Goal: Transaction & Acquisition: Purchase product/service

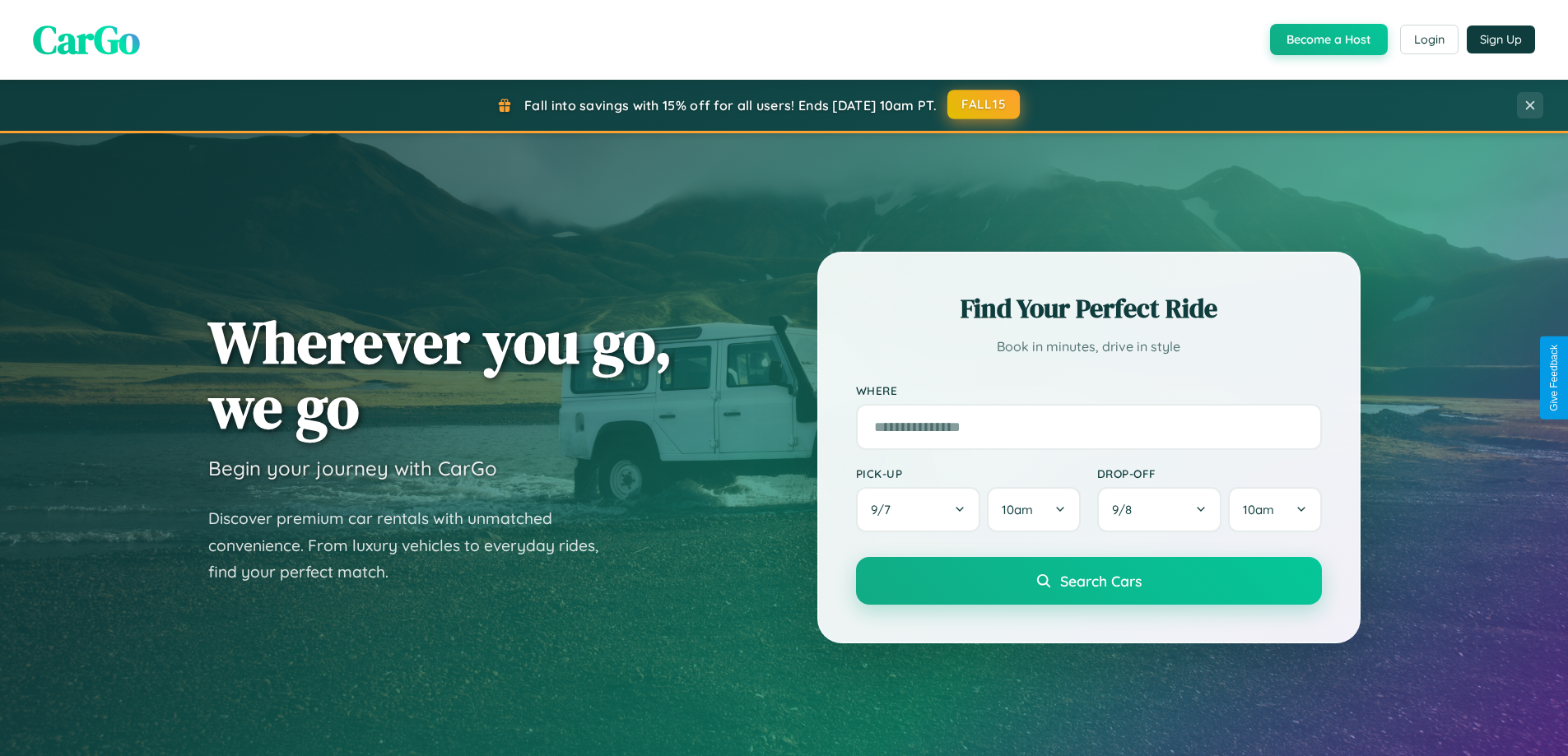
click at [985, 104] on button "FALL15" at bounding box center [983, 104] width 73 height 30
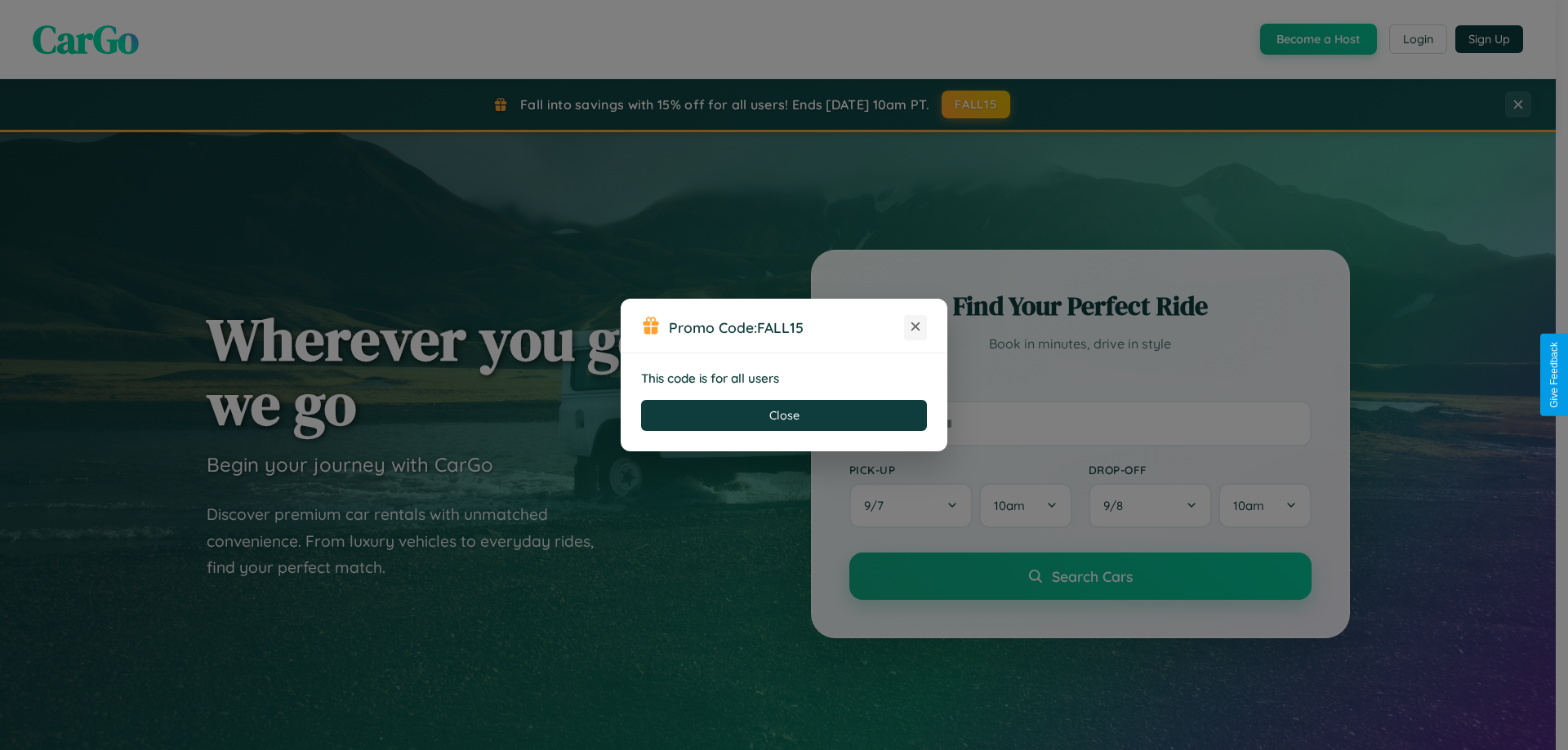
click at [915, 327] on icon at bounding box center [915, 326] width 17 height 17
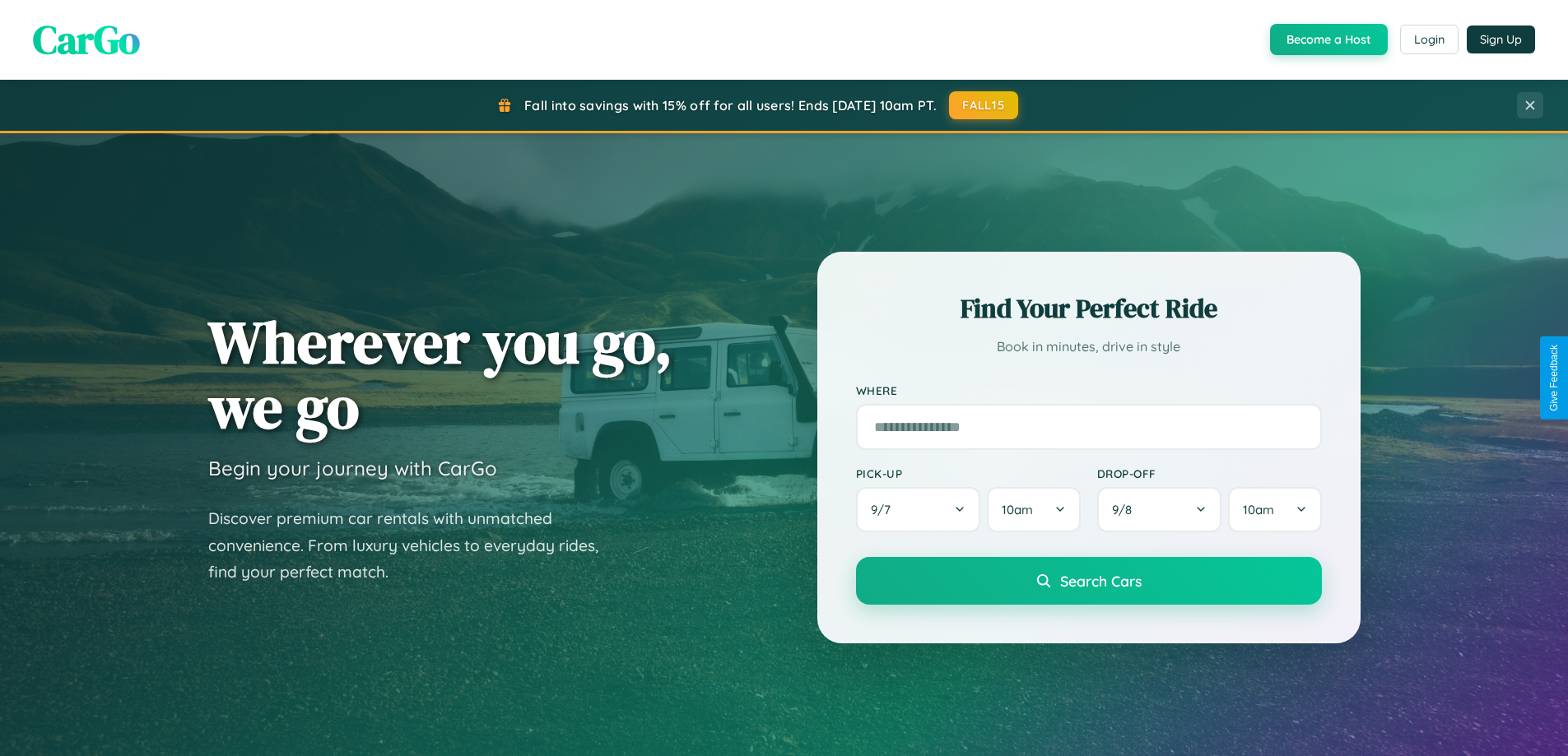
scroll to position [1133, 0]
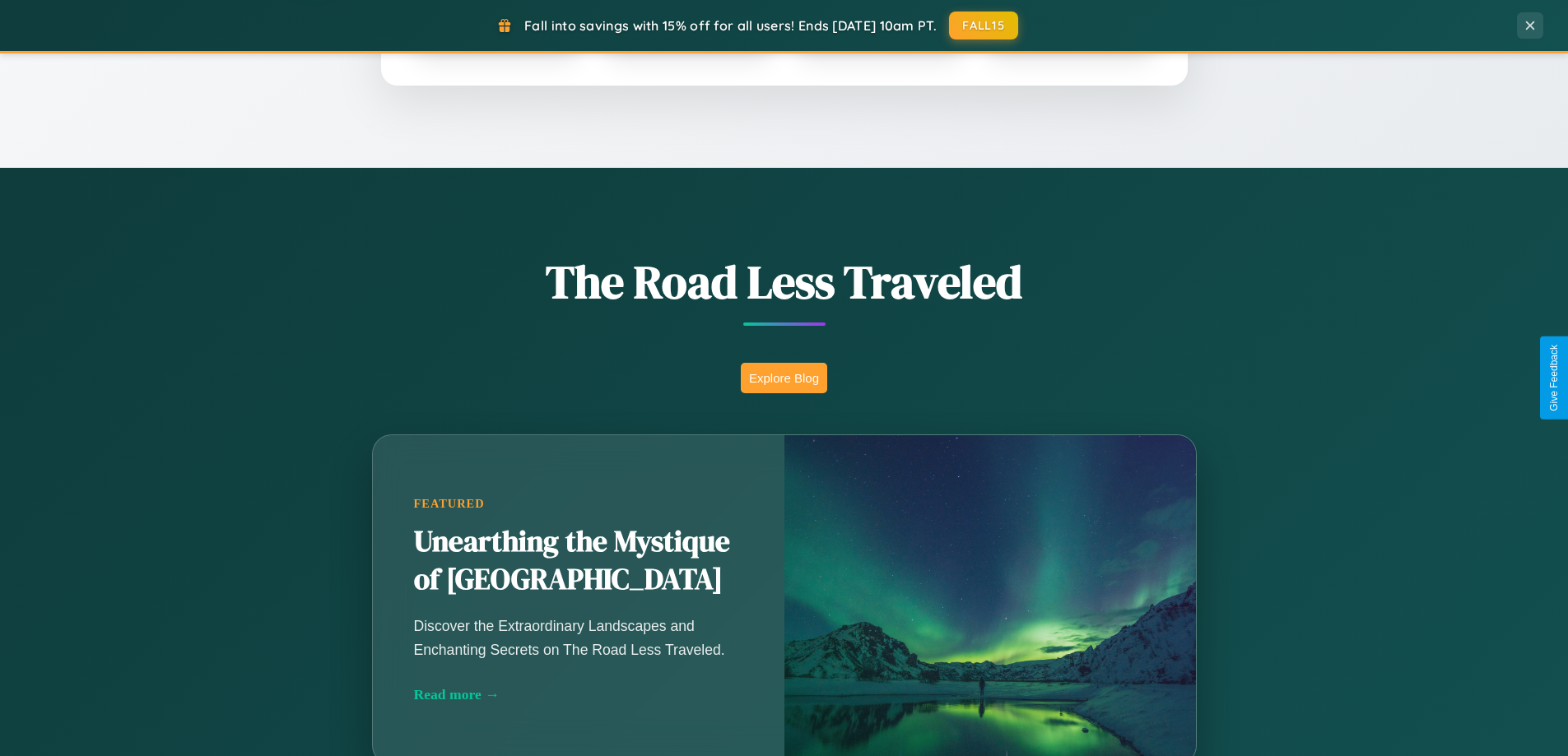
click at [783, 378] on button "Explore Blog" at bounding box center [783, 378] width 86 height 31
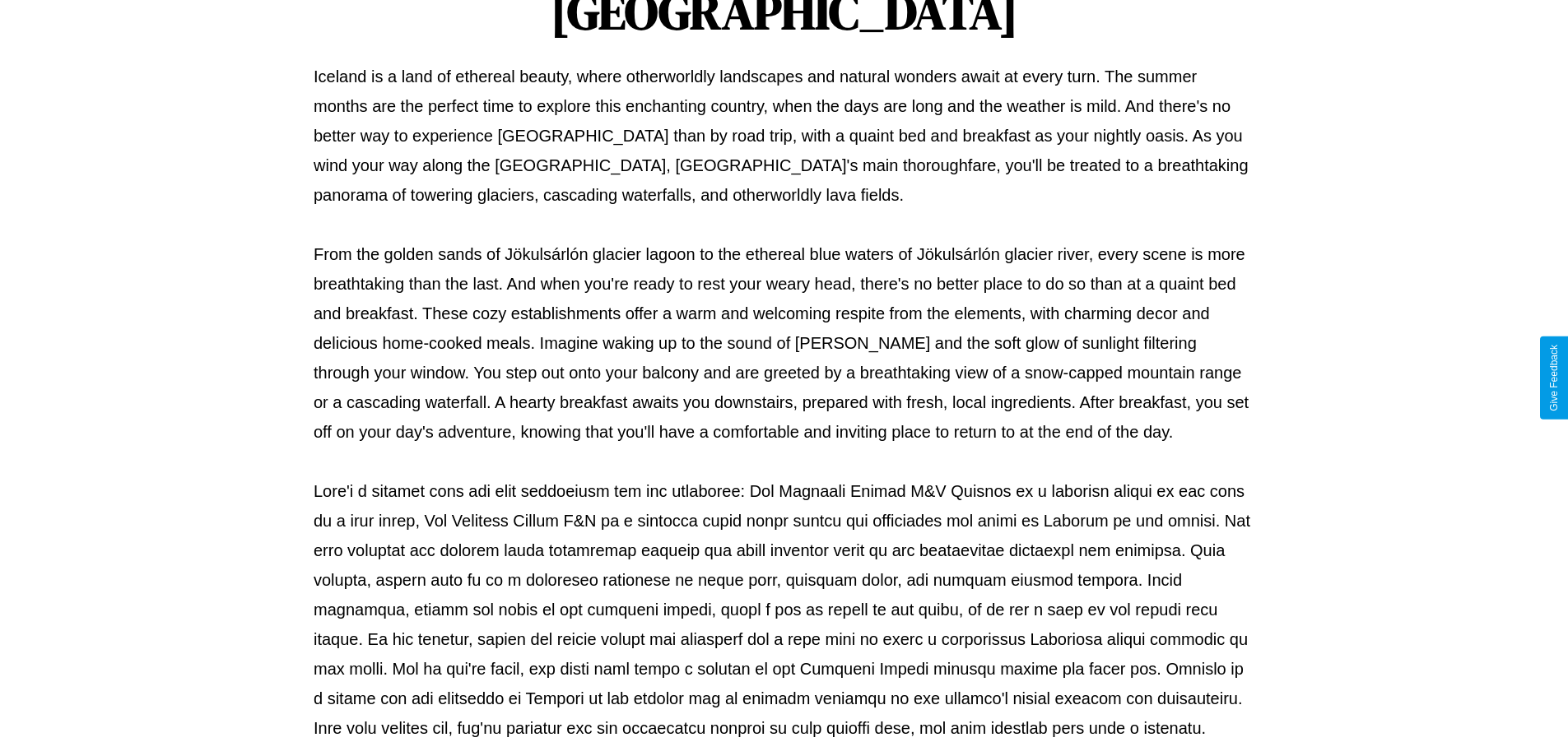
scroll to position [532, 0]
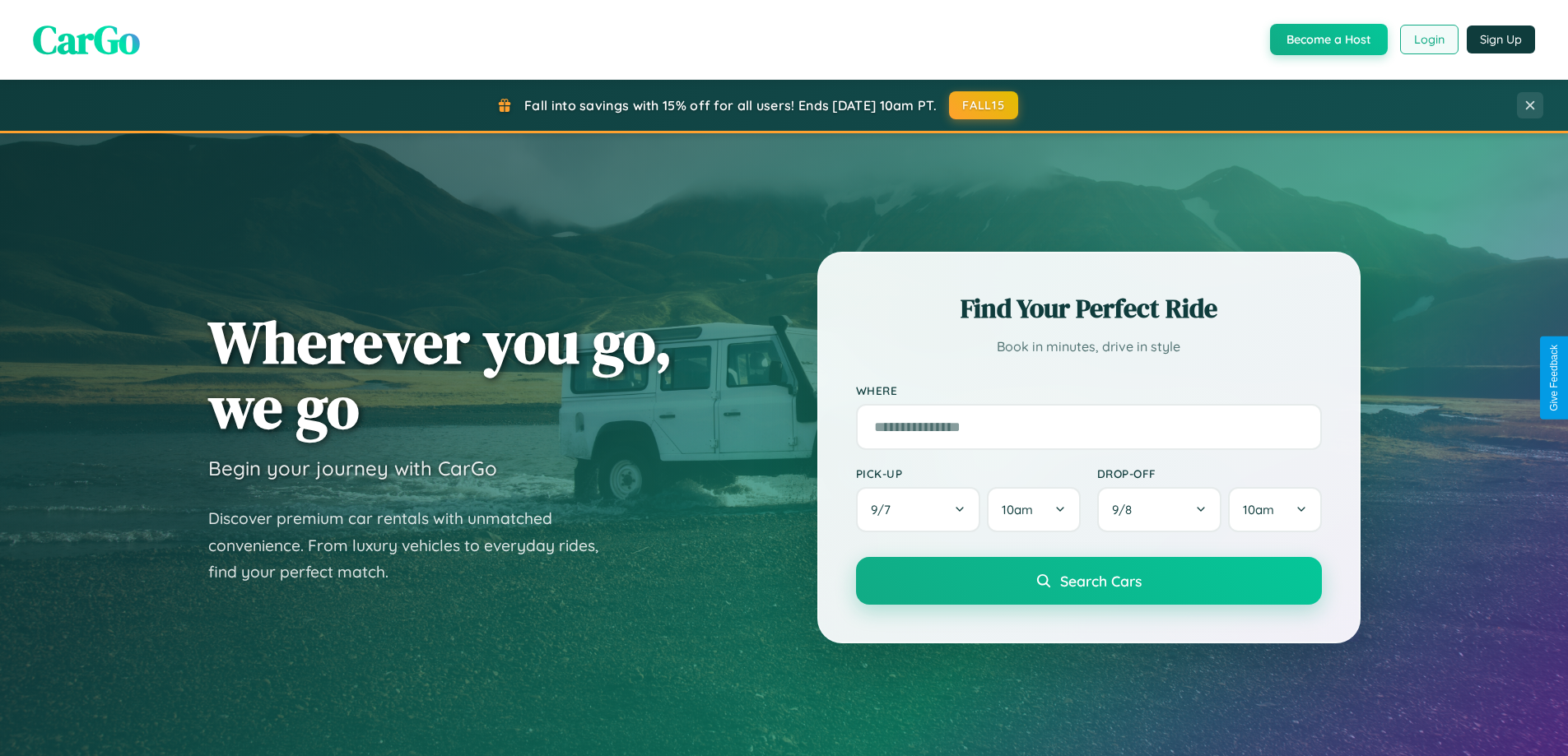
click at [1428, 40] on button "Login" at bounding box center [1429, 40] width 59 height 30
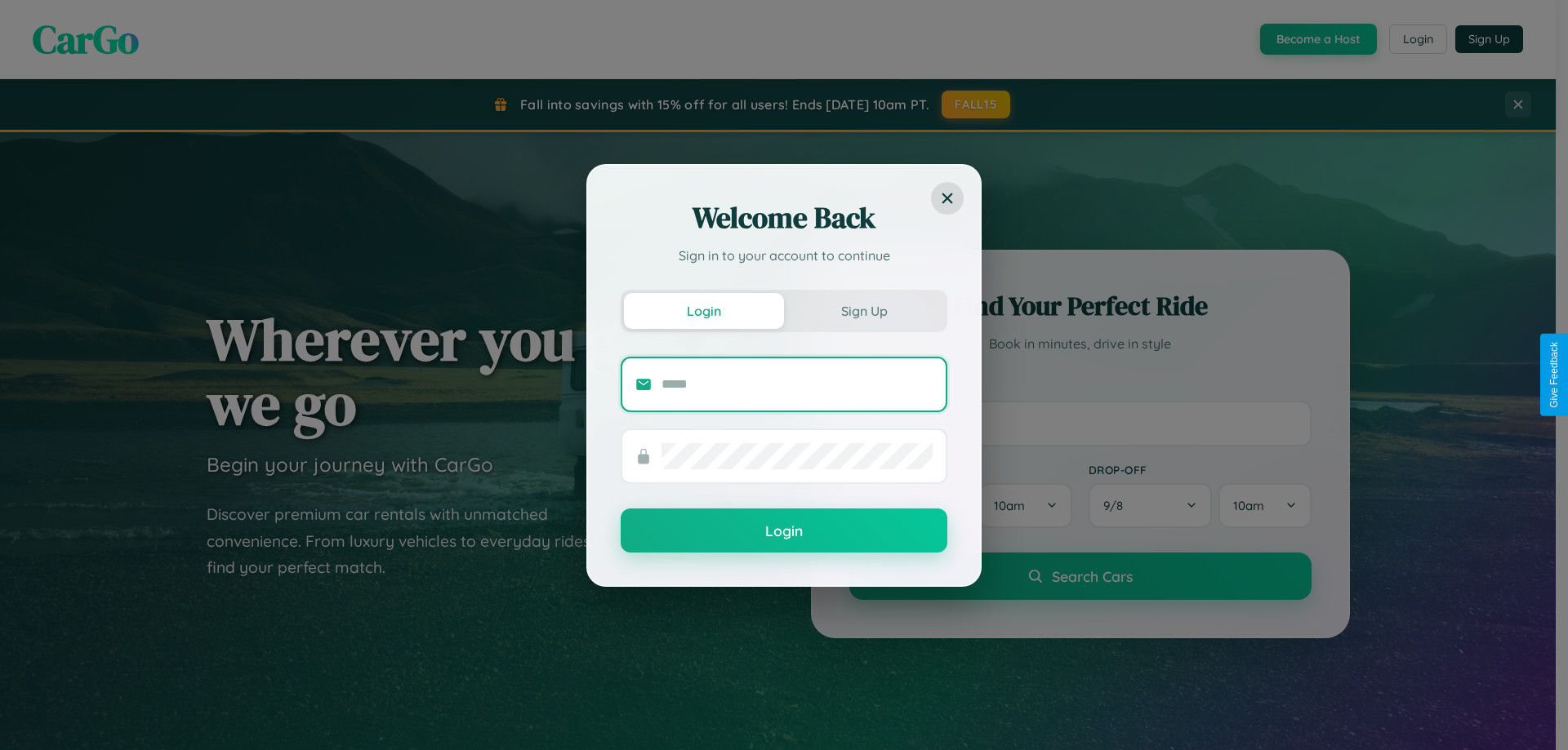
click at [797, 383] on input "text" at bounding box center [797, 384] width 271 height 27
type input "**********"
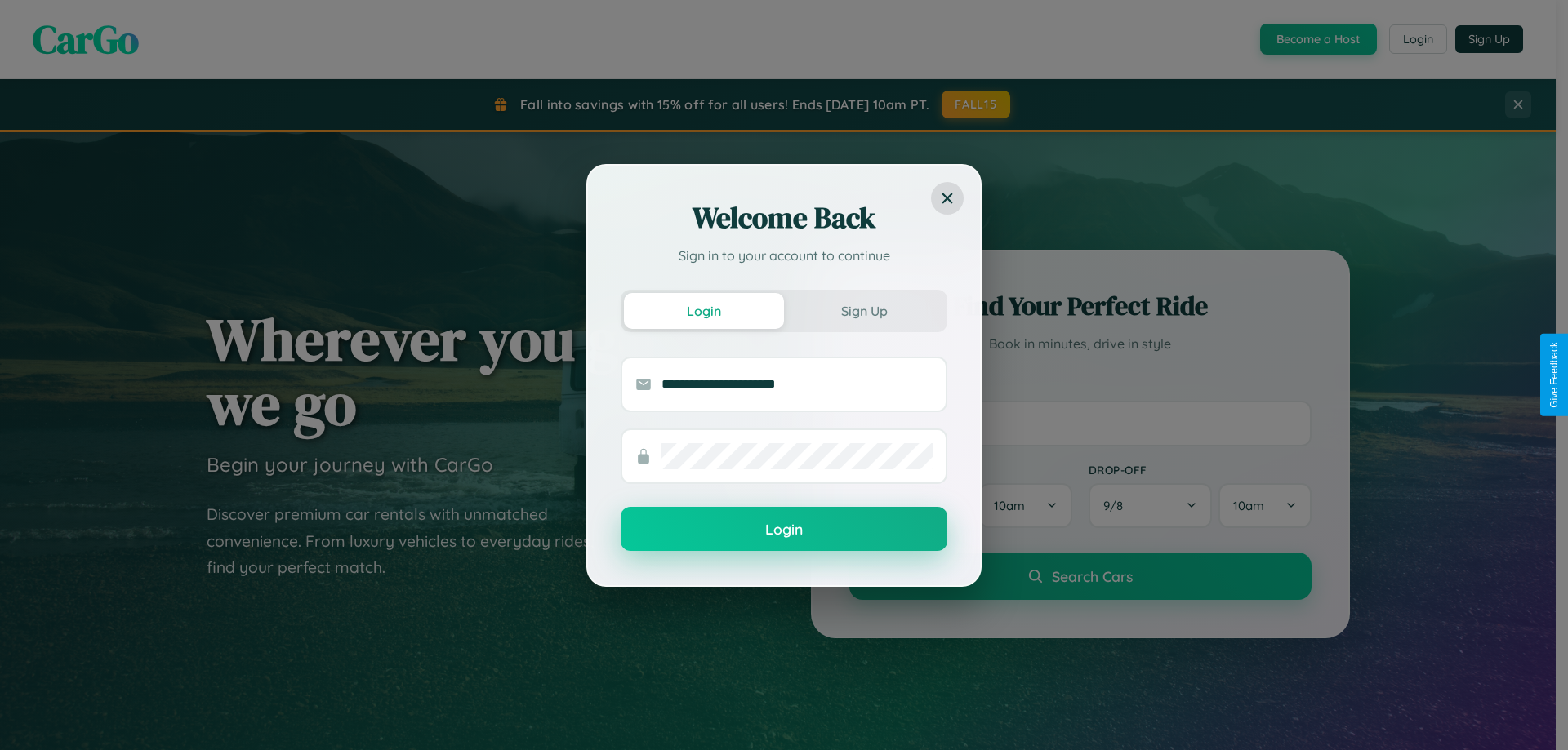
click at [784, 529] on button "Login" at bounding box center [783, 528] width 326 height 44
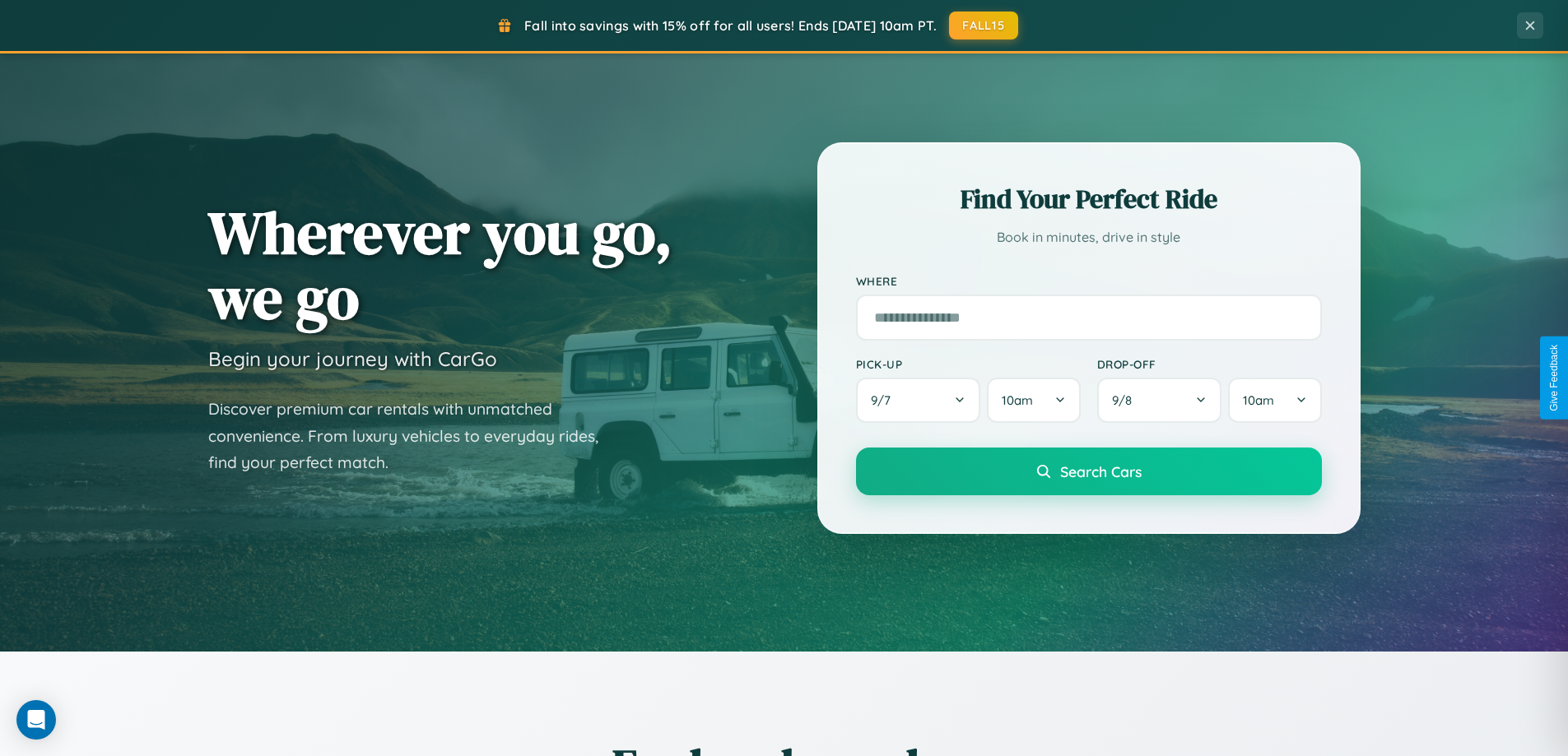
scroll to position [709, 0]
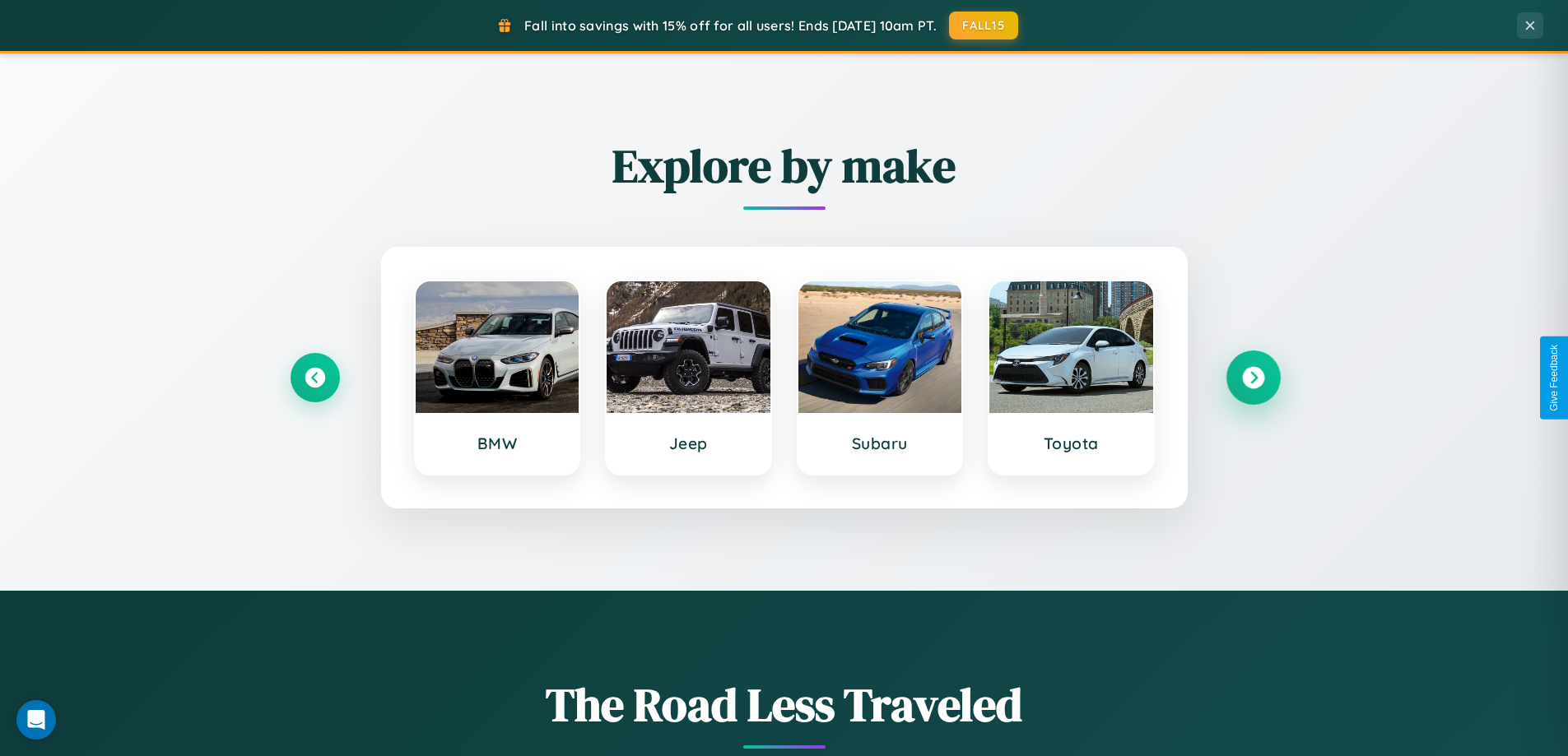
click at [1253, 378] on icon at bounding box center [1253, 378] width 22 height 22
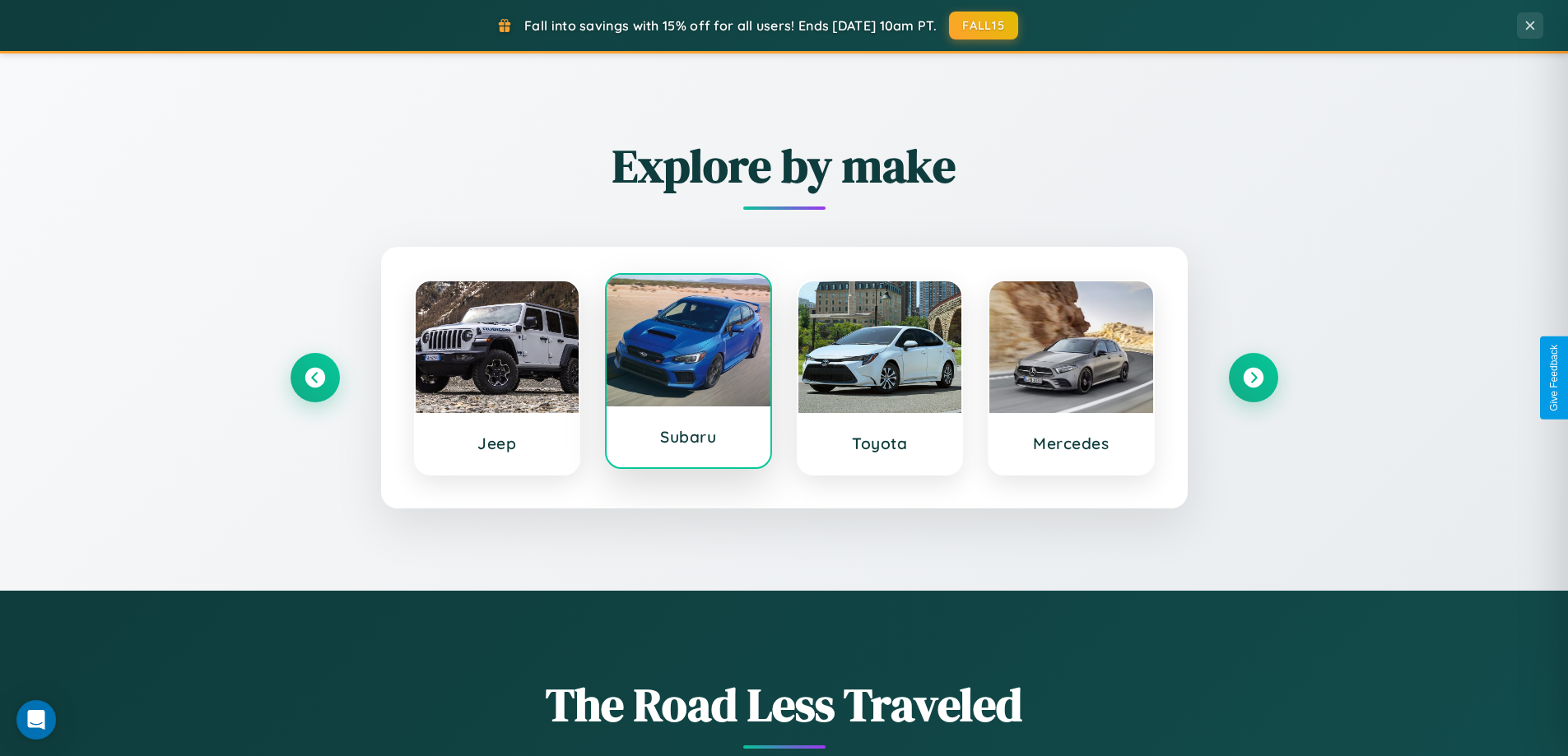
click at [688, 373] on div at bounding box center [688, 341] width 164 height 132
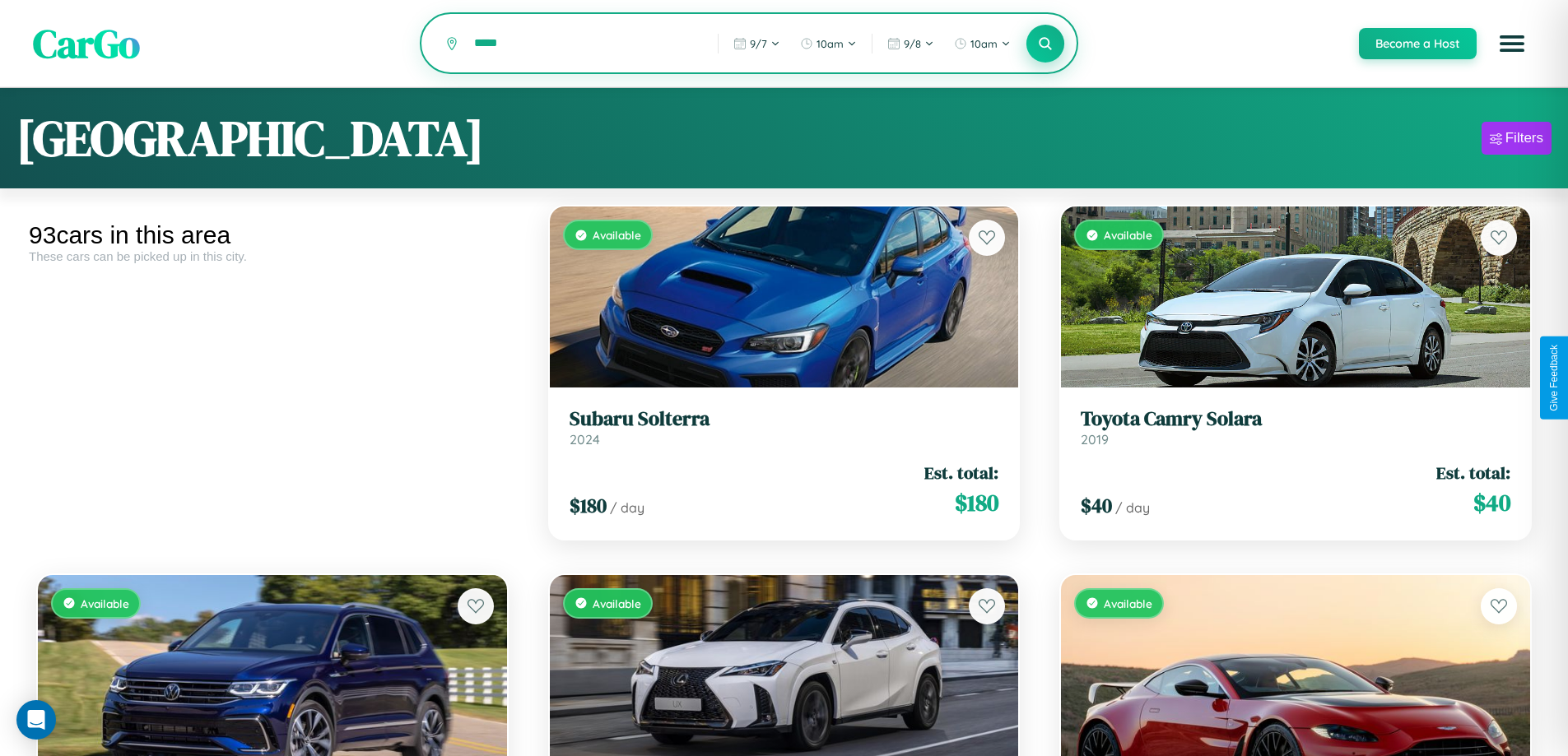
type input "*****"
click at [1044, 45] on icon at bounding box center [1045, 44] width 16 height 16
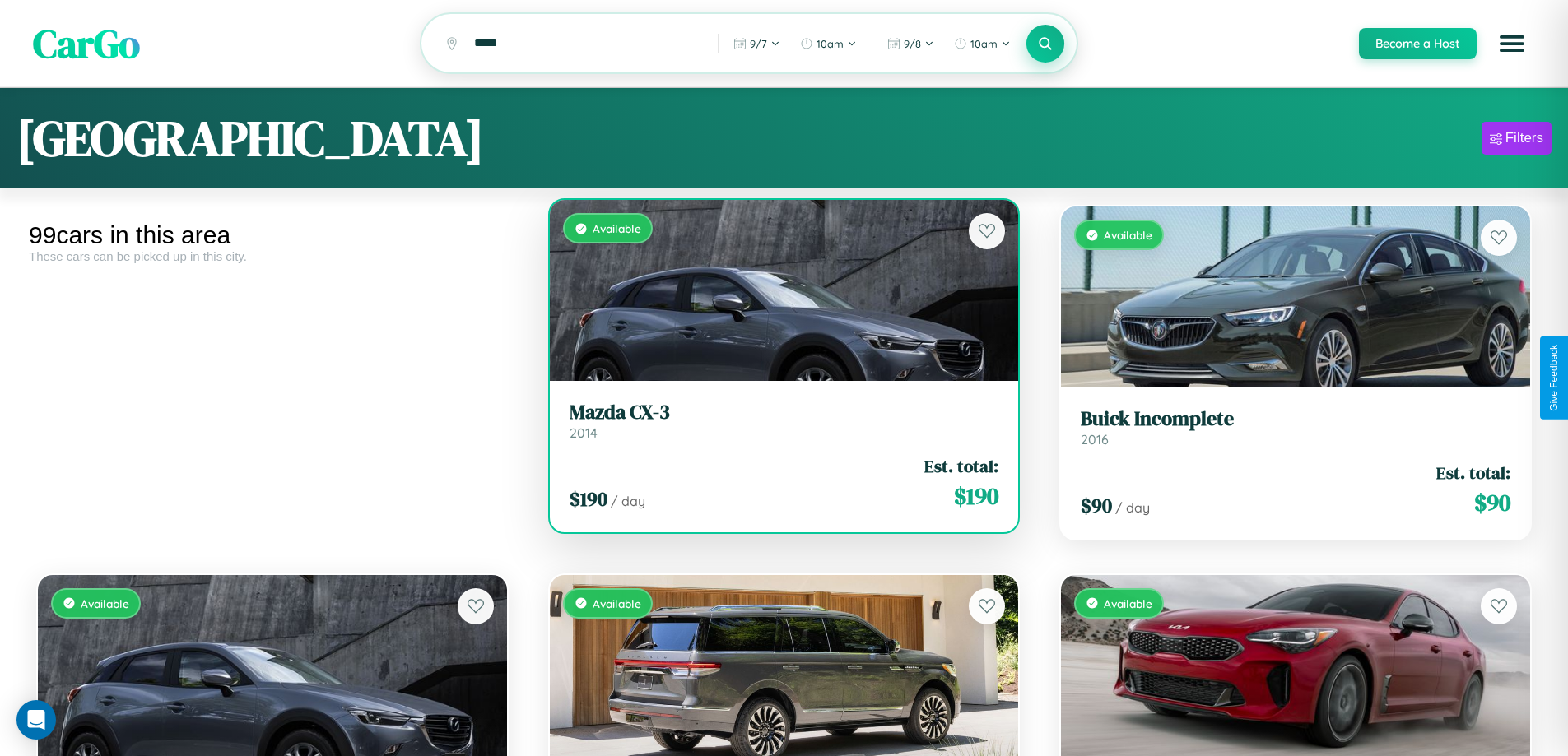
click at [777, 429] on link "Mazda CX-3 2014" at bounding box center [784, 420] width 429 height 41
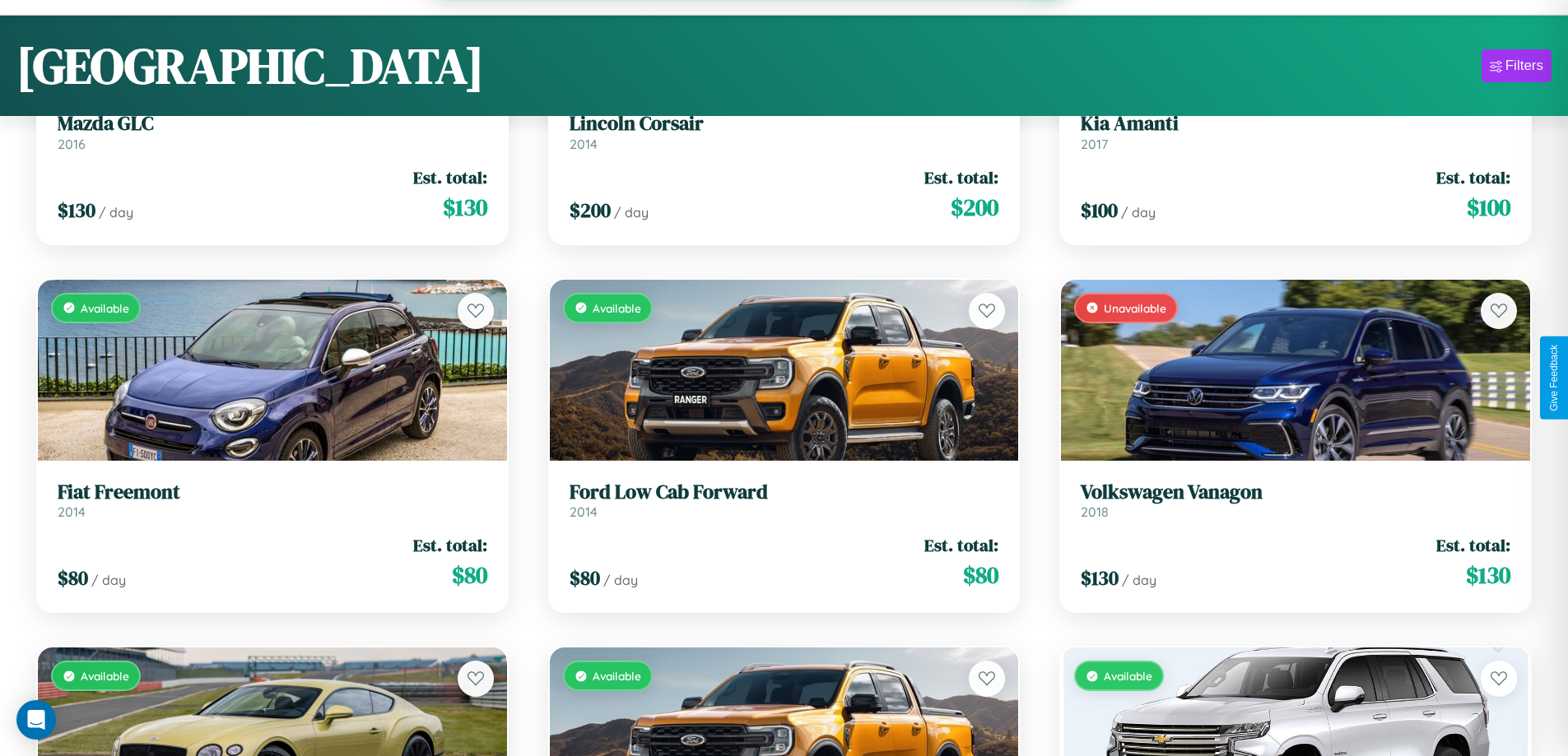
scroll to position [10547, 0]
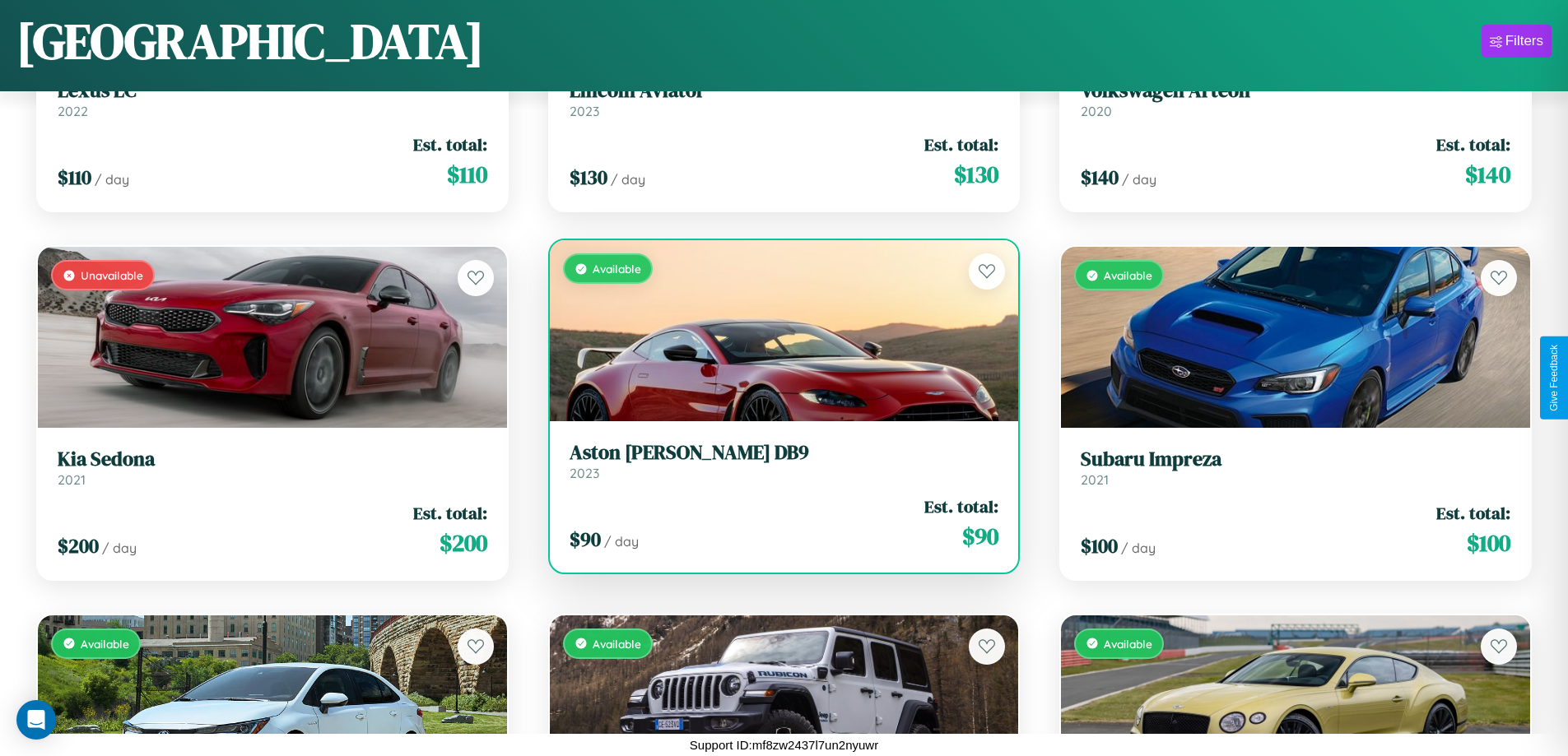
click at [777, 461] on h3 "Aston [PERSON_NAME] DB9" at bounding box center [784, 453] width 429 height 24
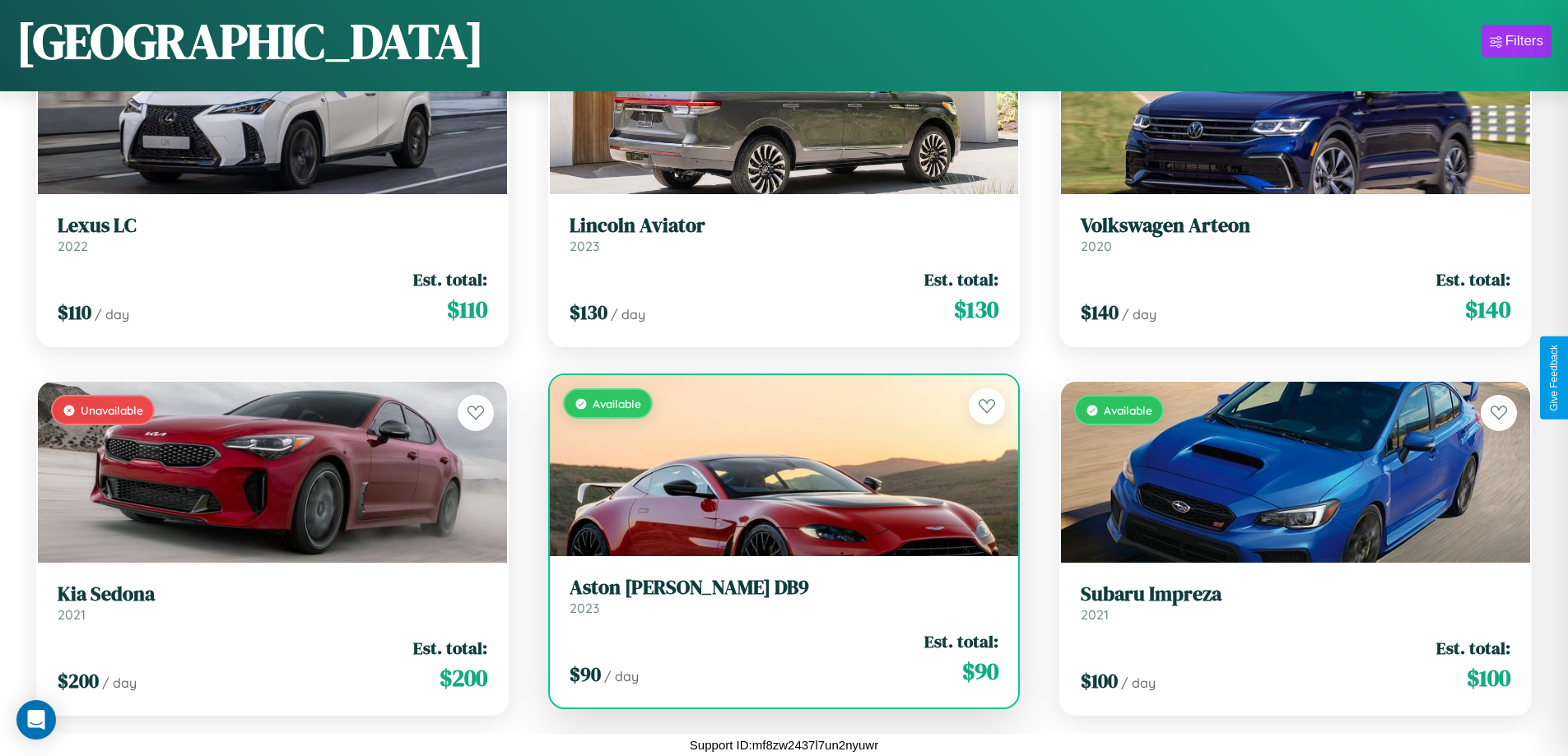
scroll to position [5758, 0]
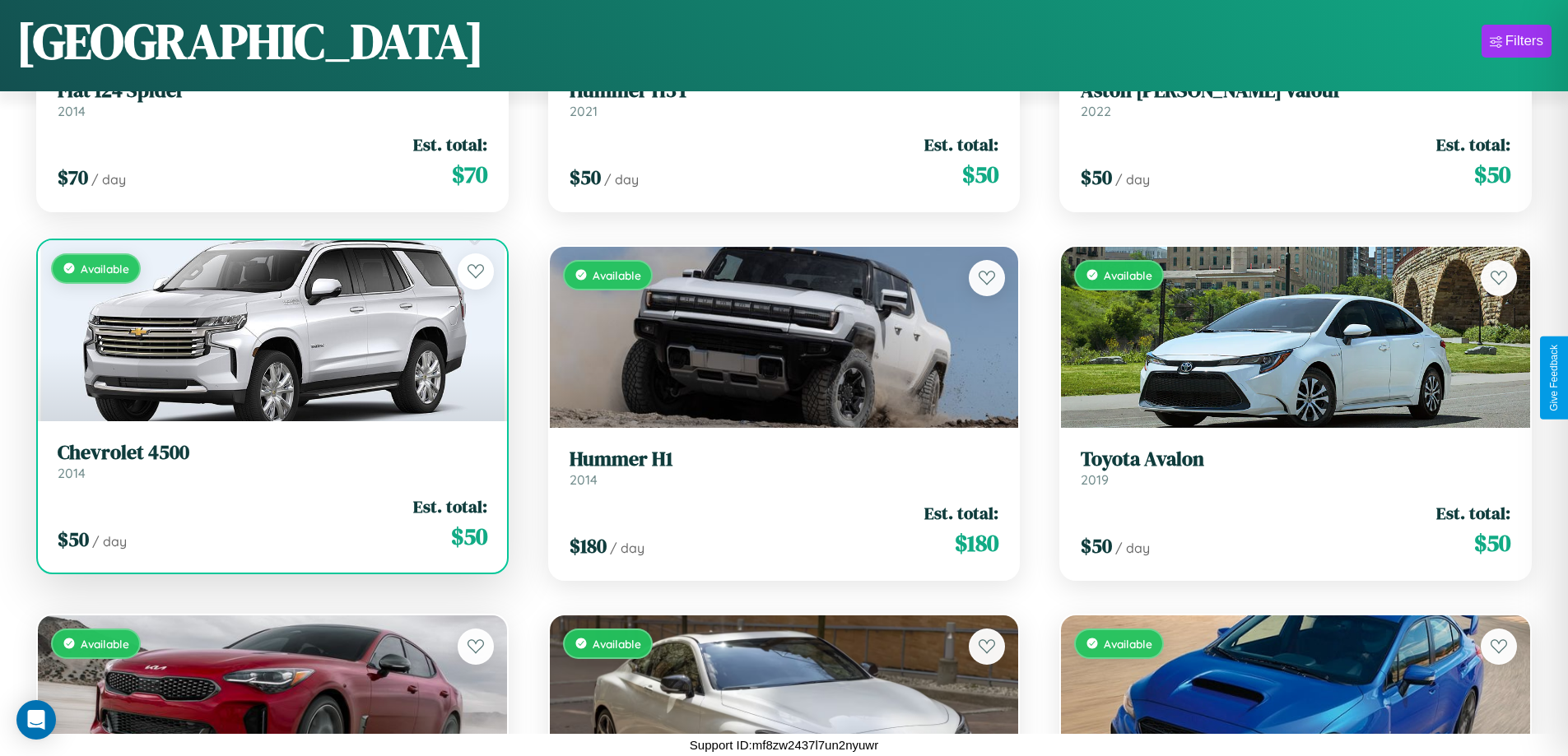
click at [270, 524] on div "$ 50 / day Est. total: $ 50" at bounding box center [272, 524] width 429 height 59
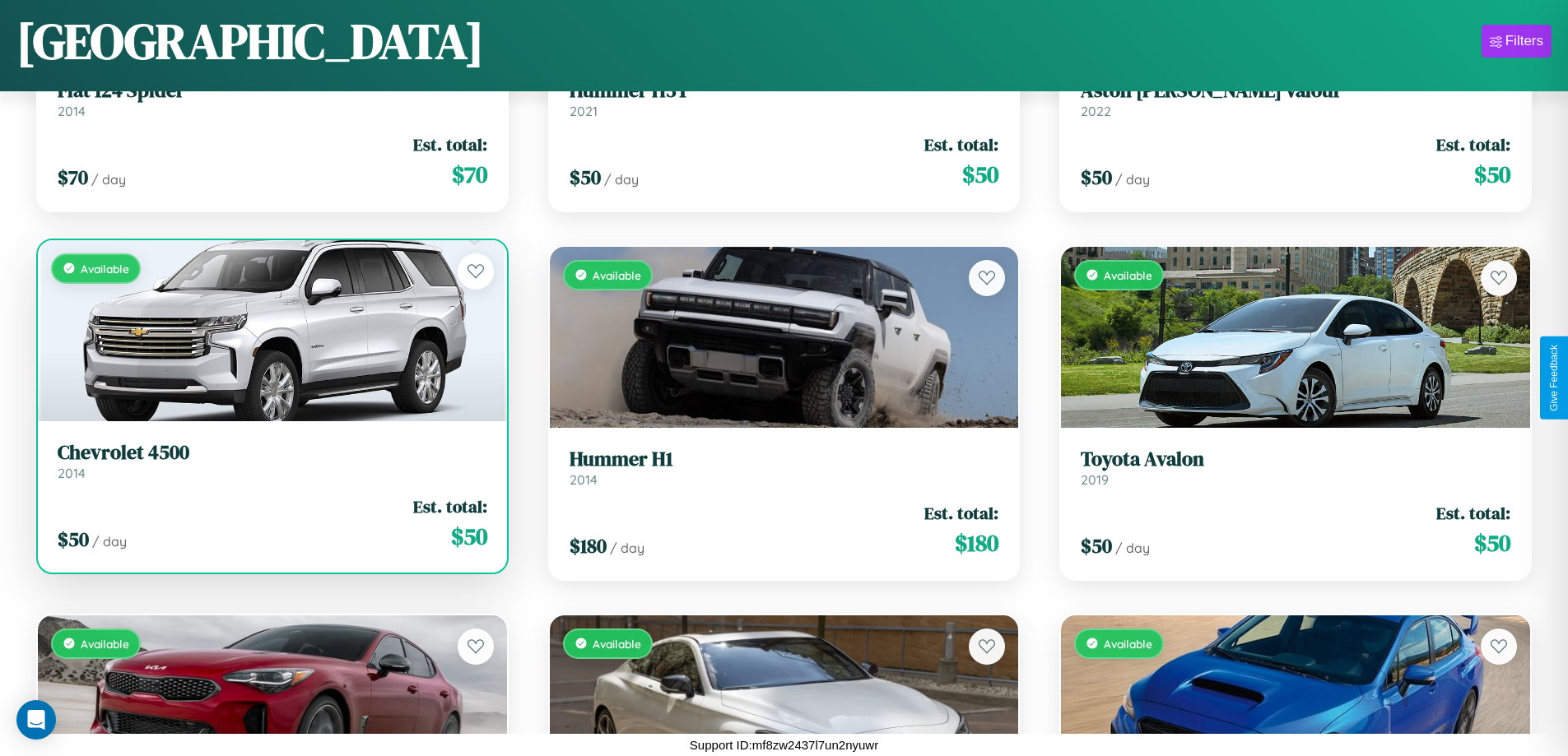
click at [270, 524] on div "$ 50 / day Est. total: $ 50" at bounding box center [272, 524] width 429 height 59
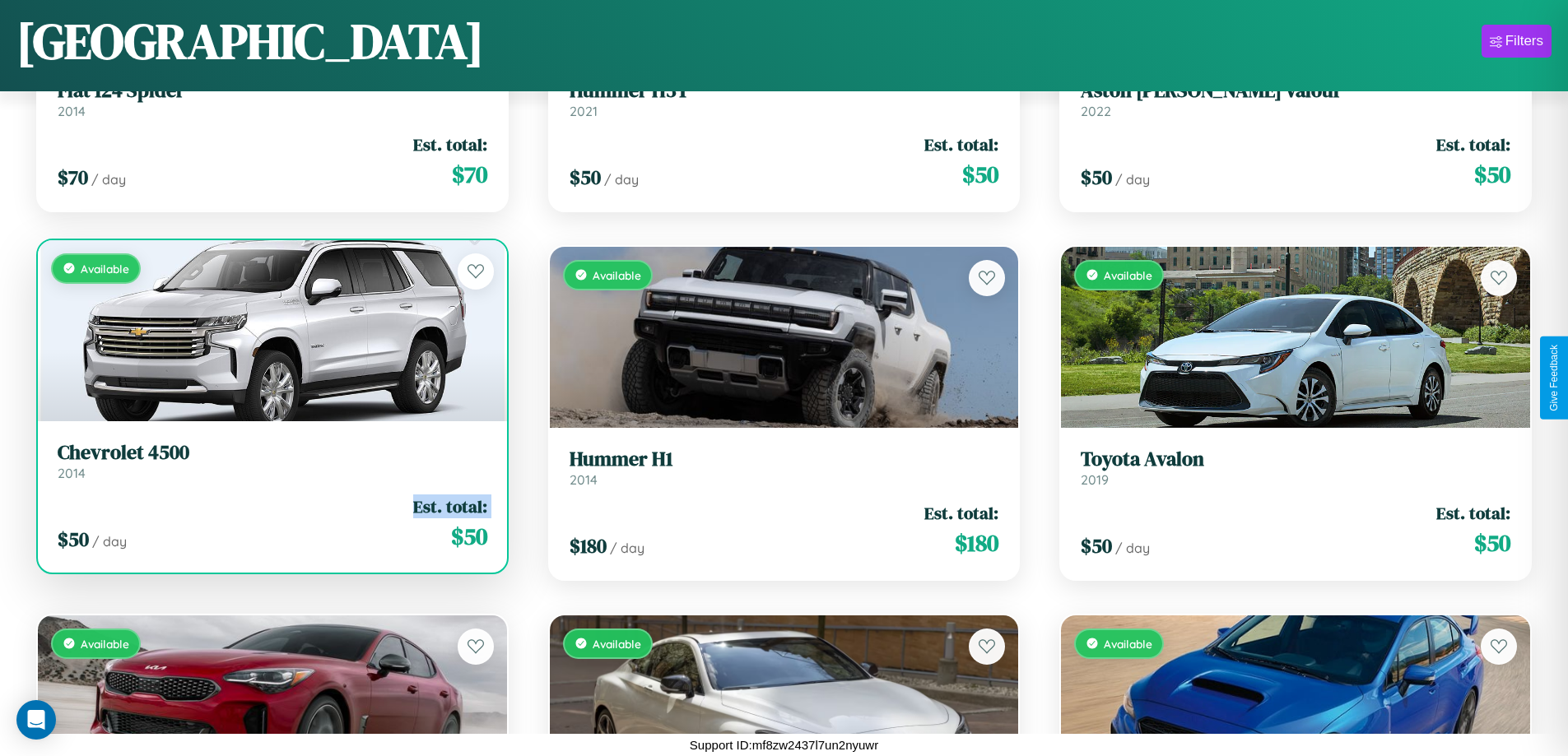
click at [270, 524] on div "$ 50 / day Est. total: $ 50" at bounding box center [272, 524] width 429 height 59
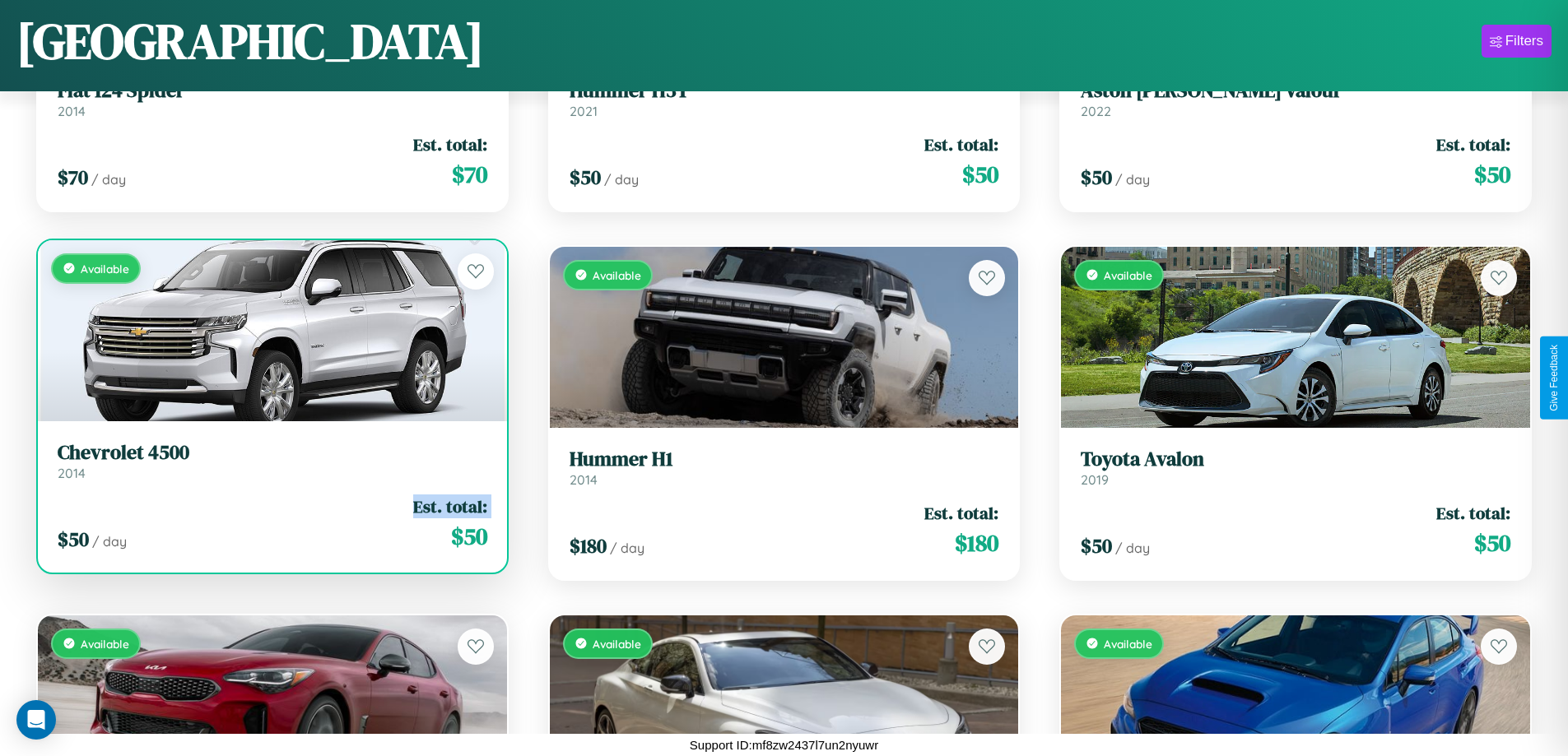
click at [270, 524] on div "$ 50 / day Est. total: $ 50" at bounding box center [272, 524] width 429 height 59
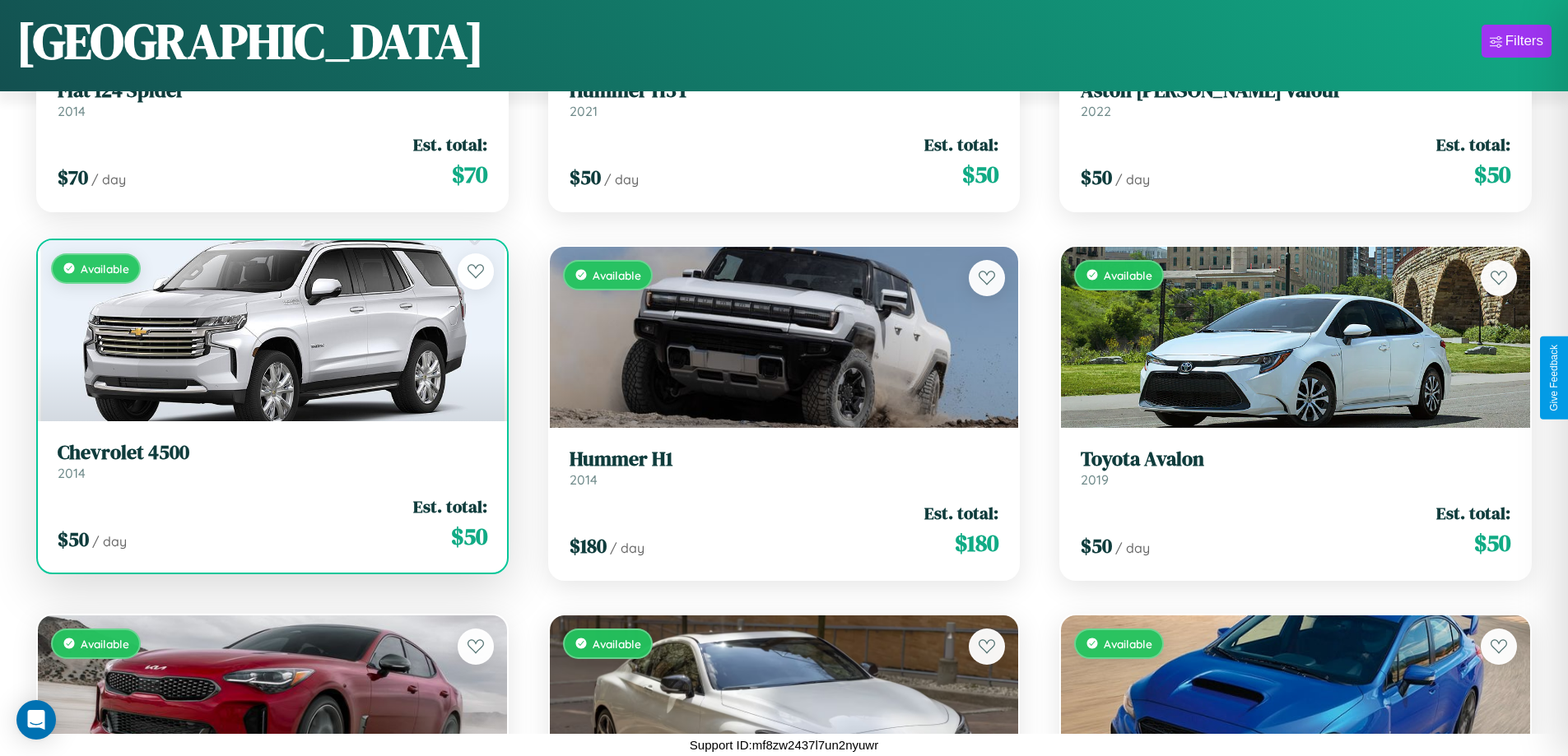
click at [270, 524] on div "$ 50 / day Est. total: $ 50" at bounding box center [272, 524] width 429 height 59
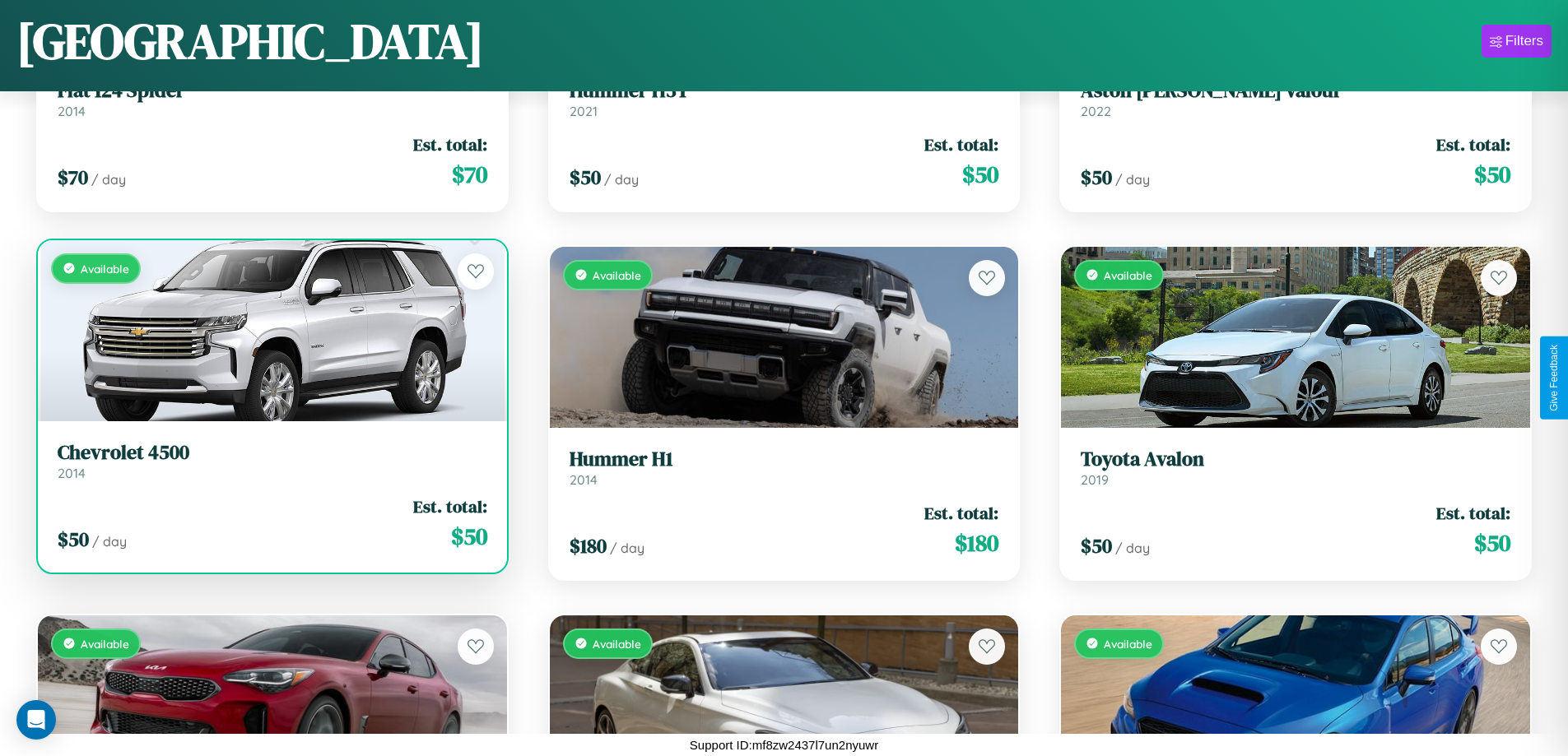
click at [270, 461] on h3 "Chevrolet 4500" at bounding box center [272, 453] width 429 height 24
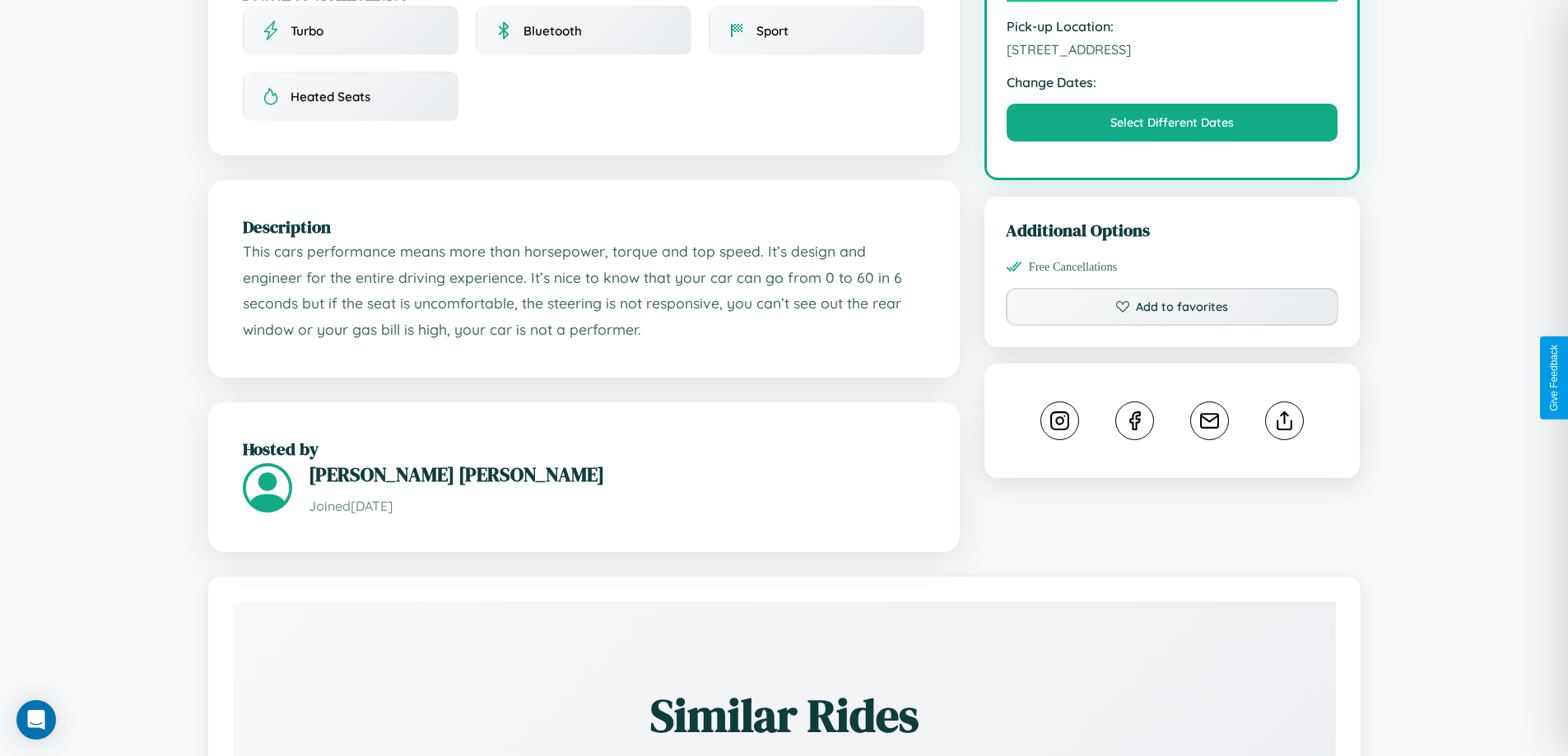
scroll to position [557, 0]
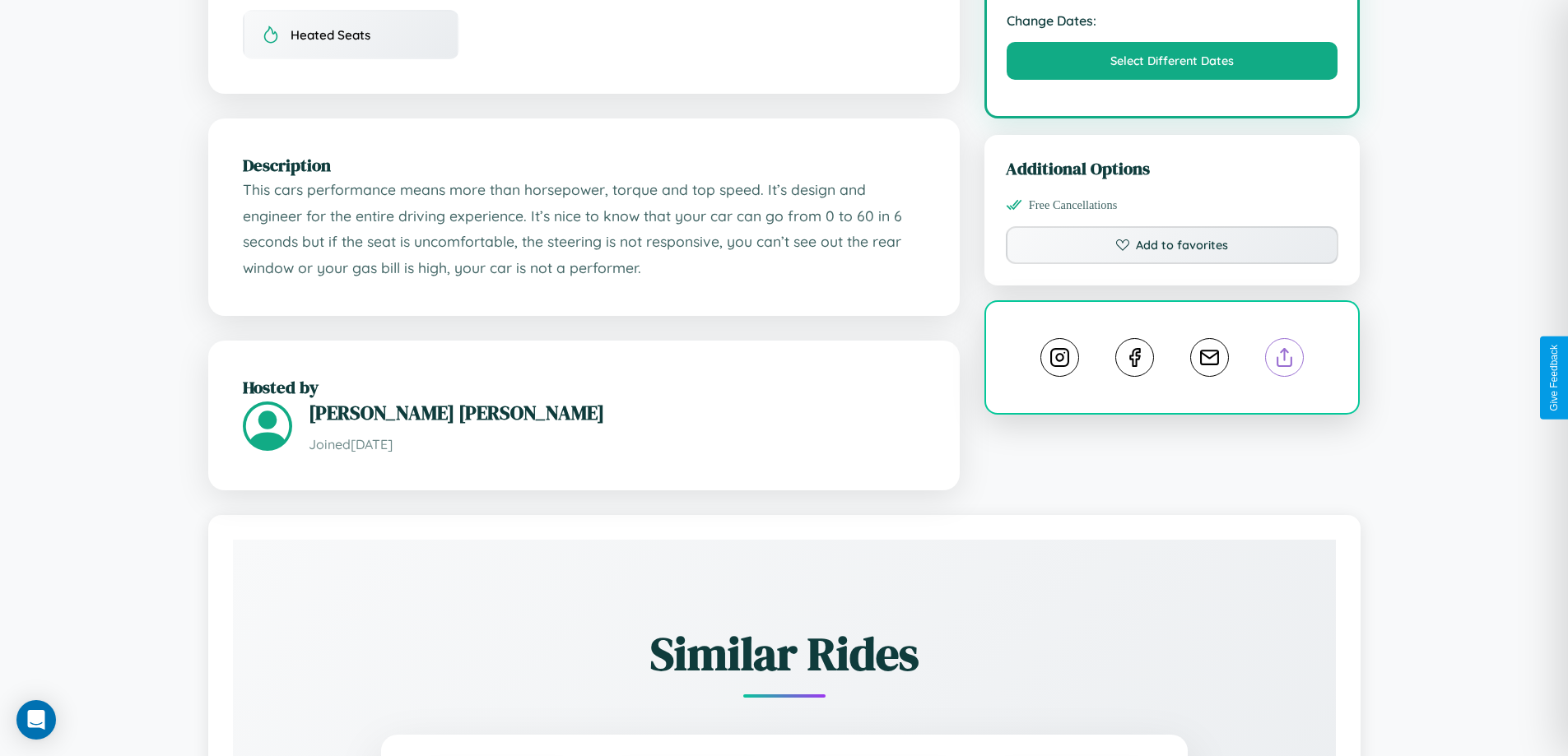
click at [1285, 361] on line at bounding box center [1285, 355] width 0 height 12
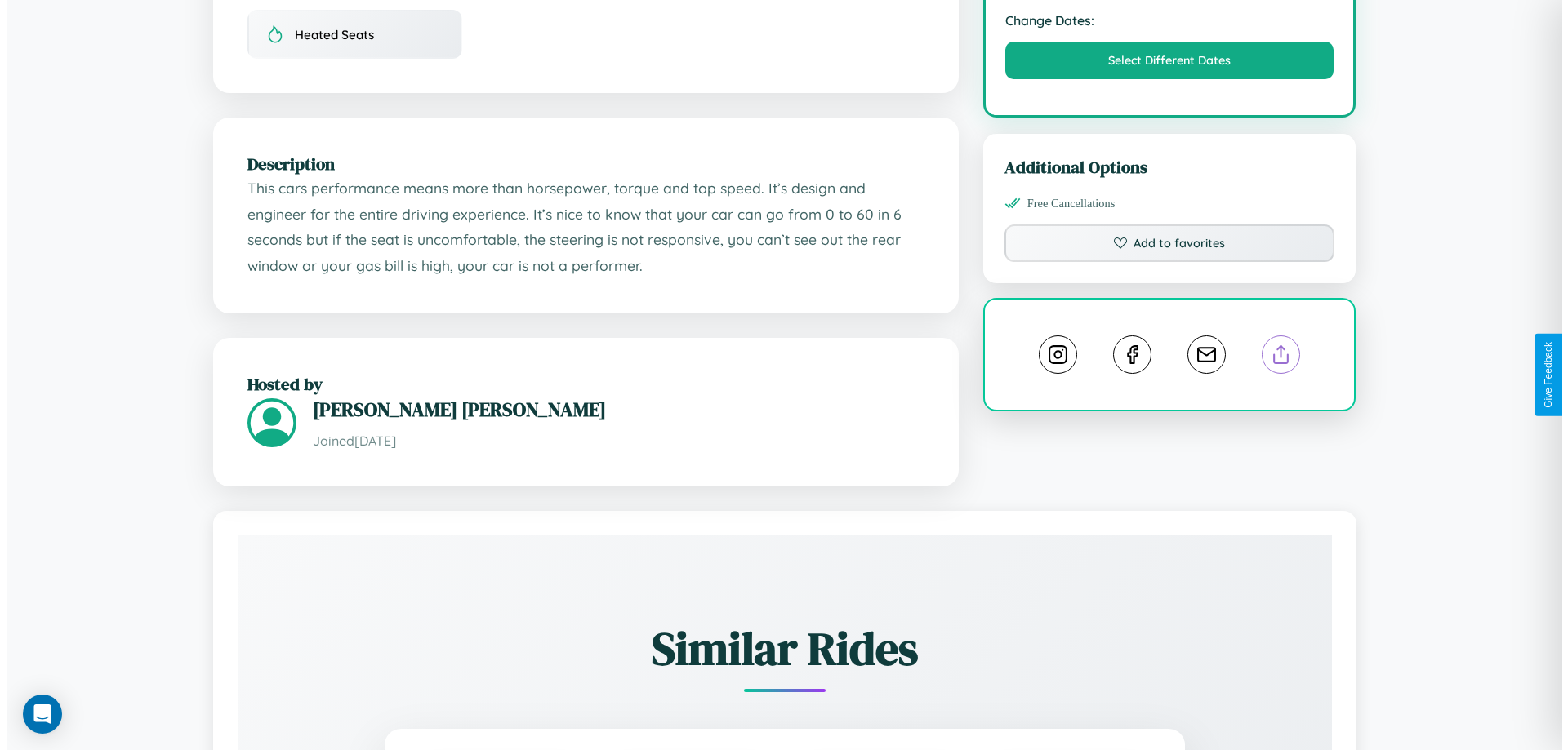
scroll to position [0, 0]
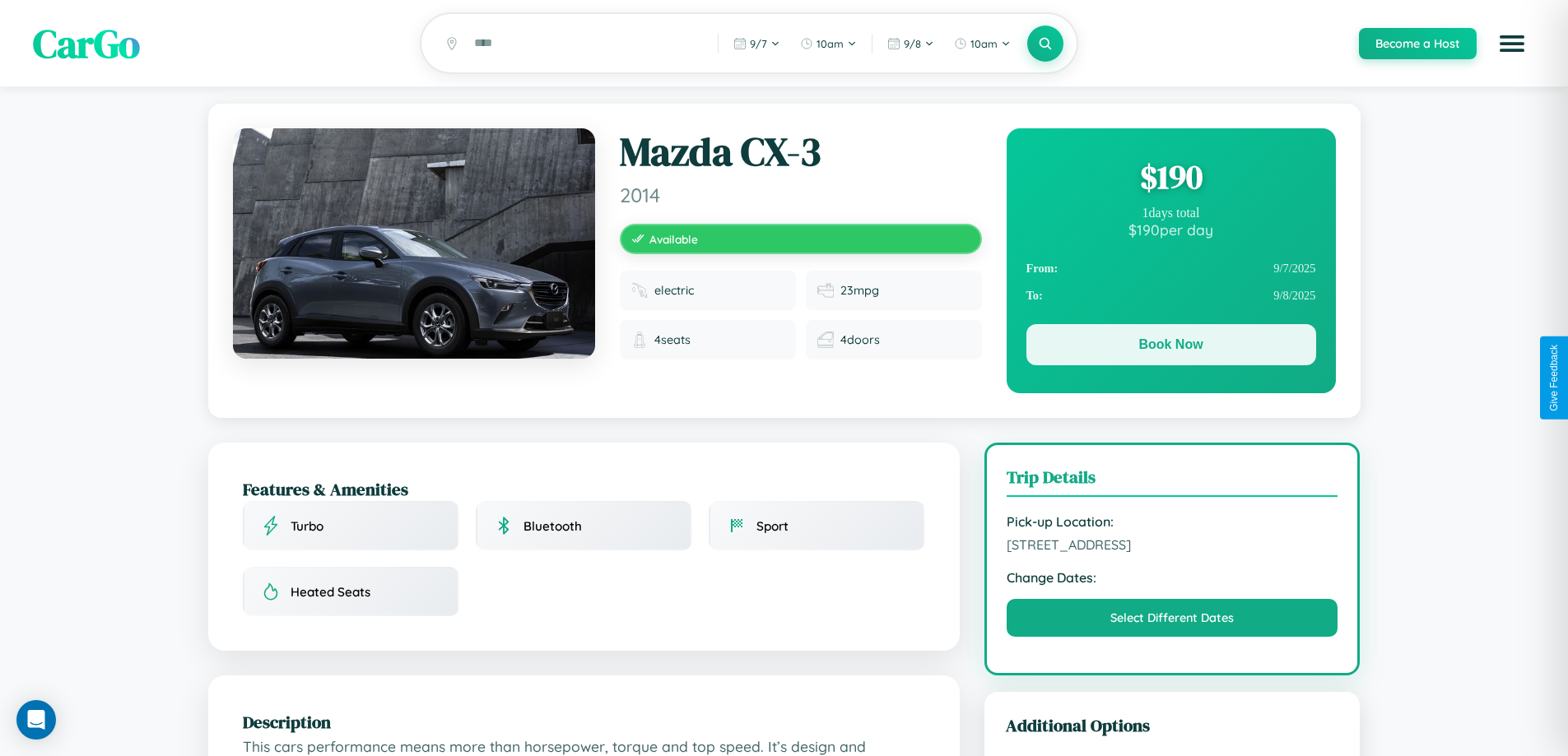
click at [1171, 347] on button "Book Now" at bounding box center [1172, 344] width 290 height 41
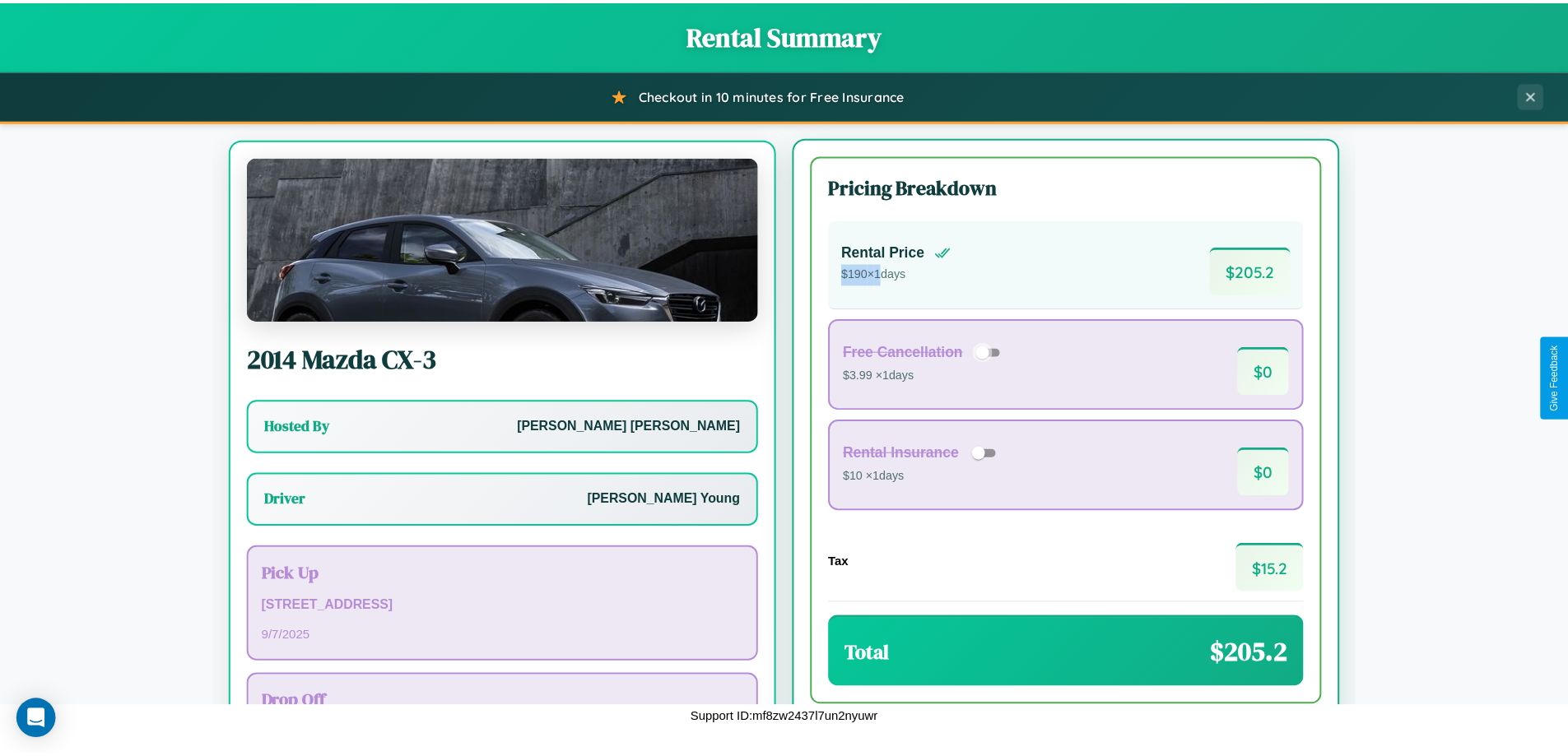
scroll to position [76, 0]
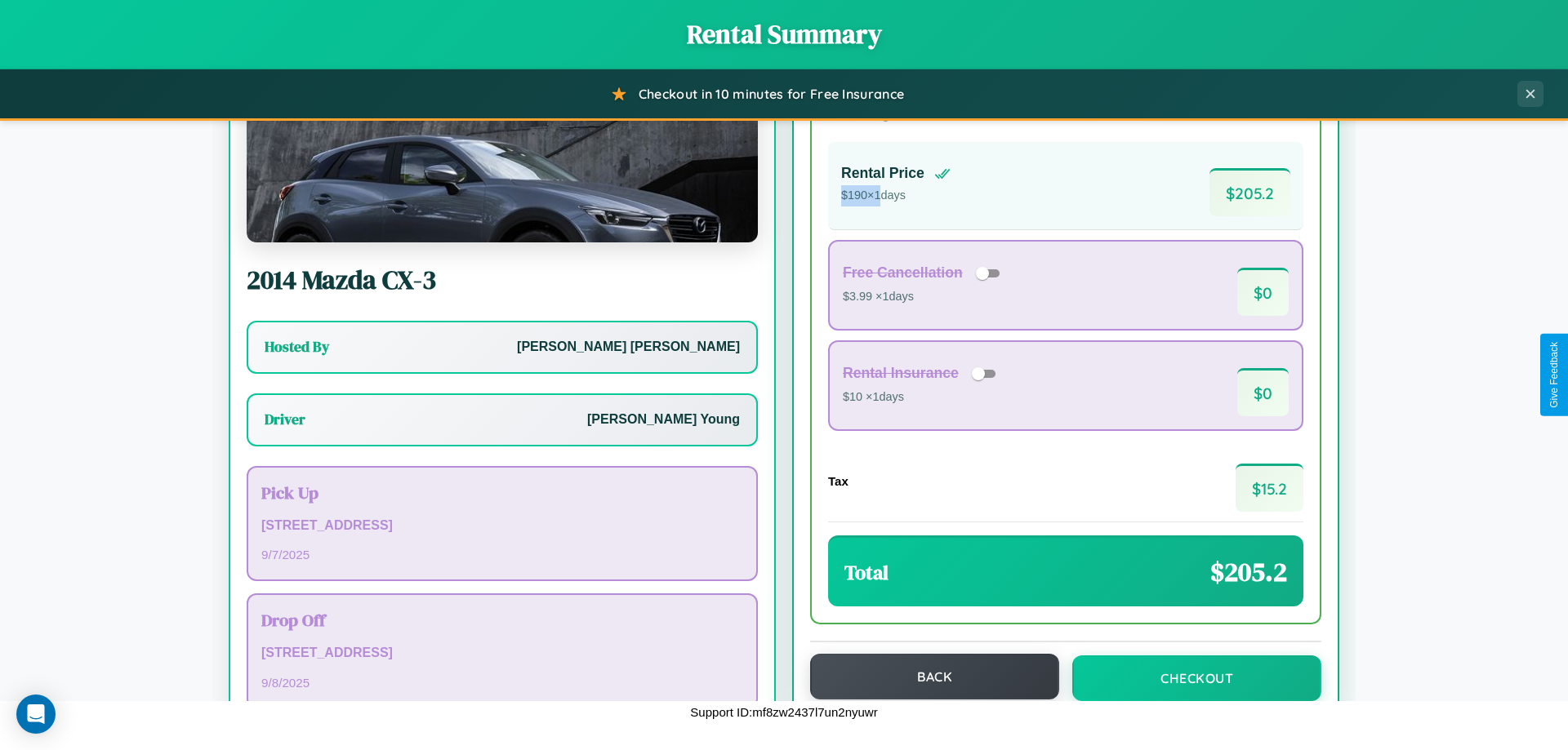
click at [927, 677] on button "Back" at bounding box center [935, 676] width 249 height 45
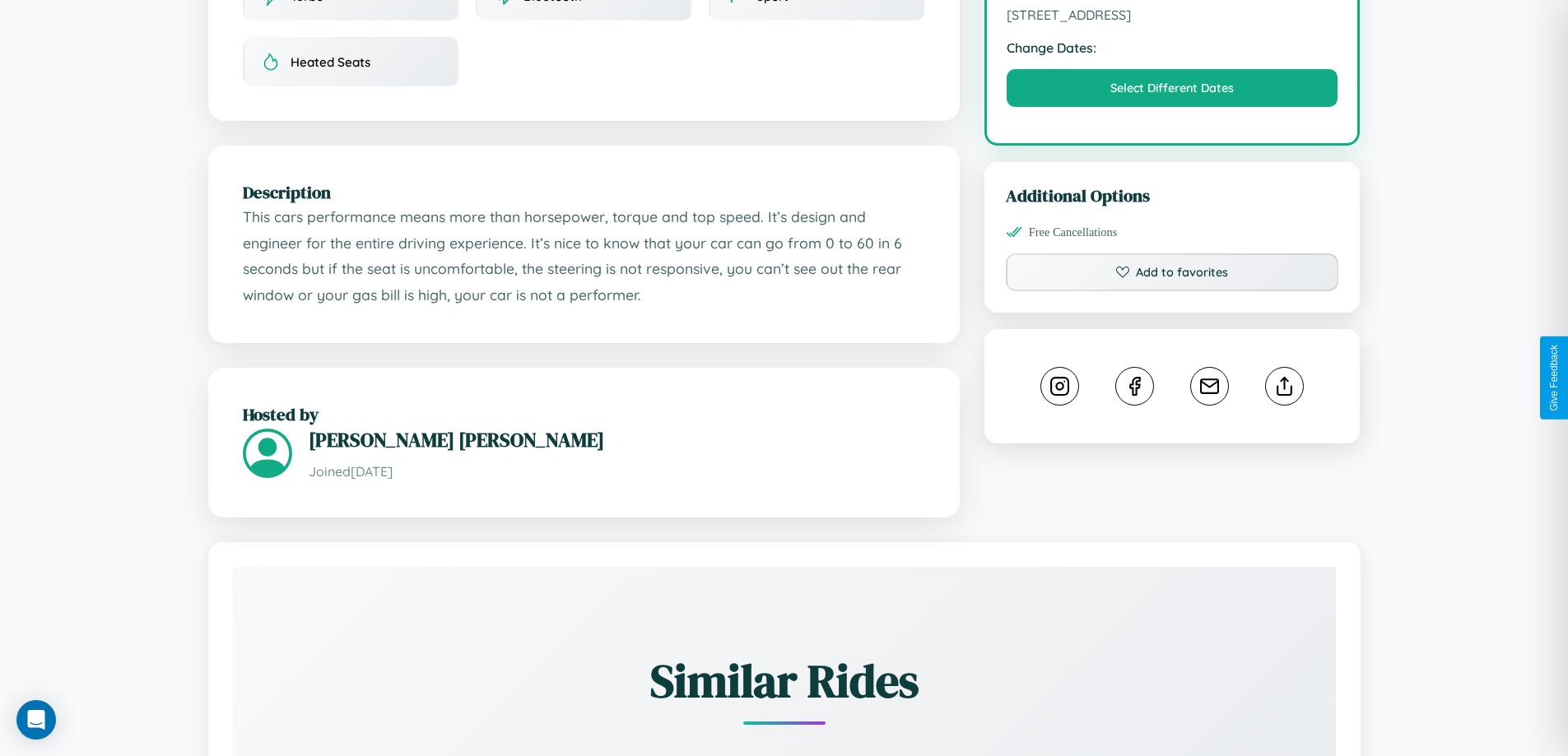
scroll to position [557, 0]
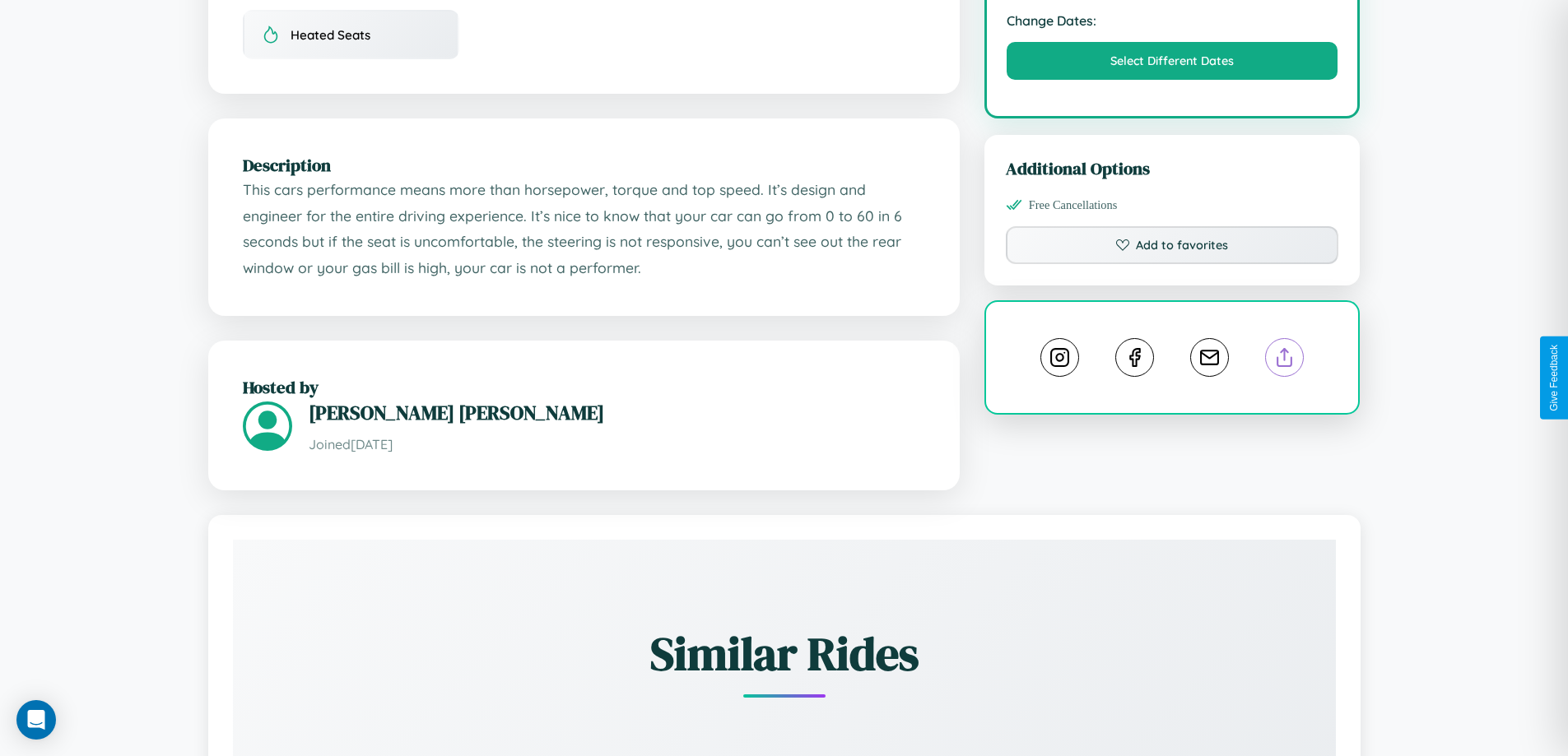
click at [1285, 361] on line at bounding box center [1285, 355] width 0 height 12
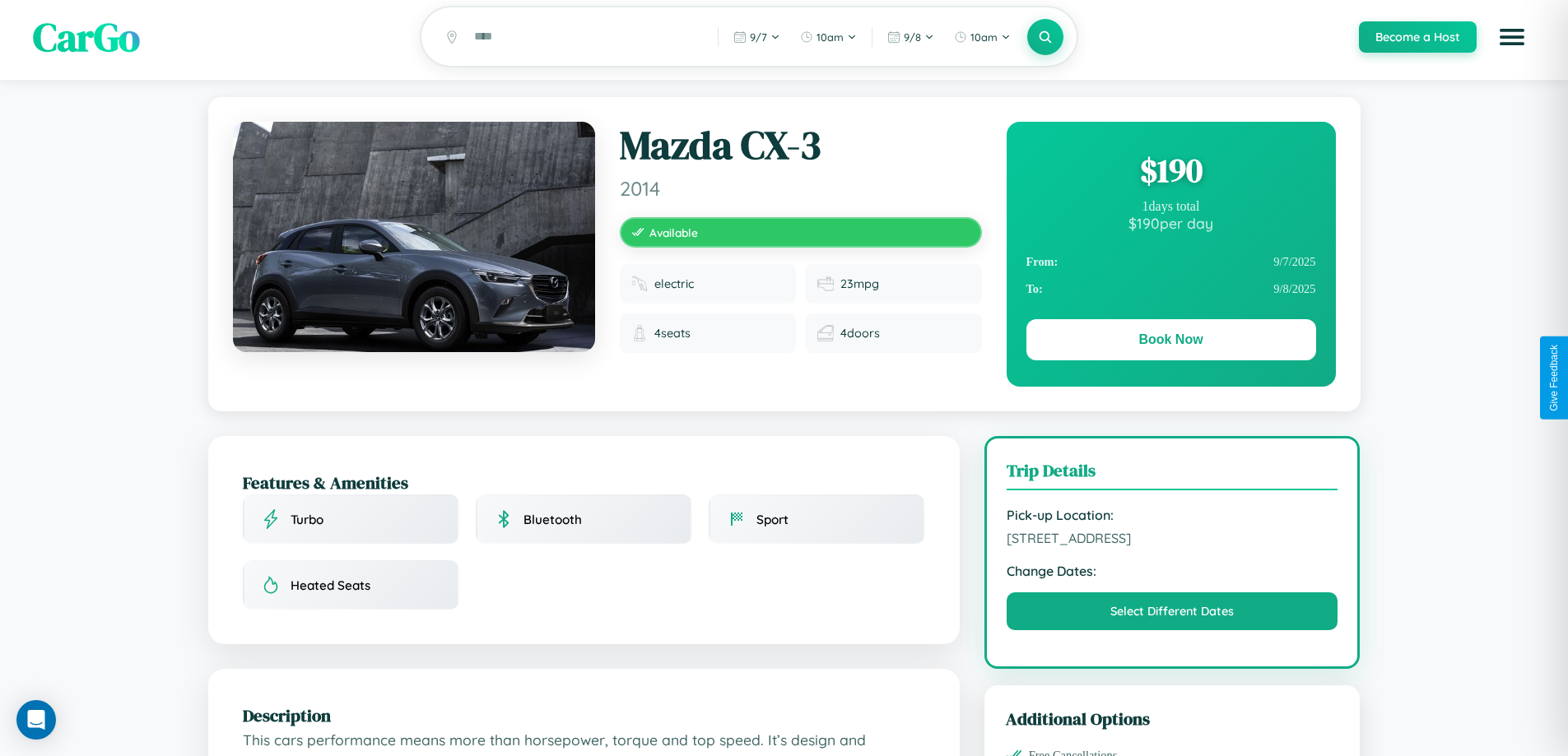
scroll to position [0, 0]
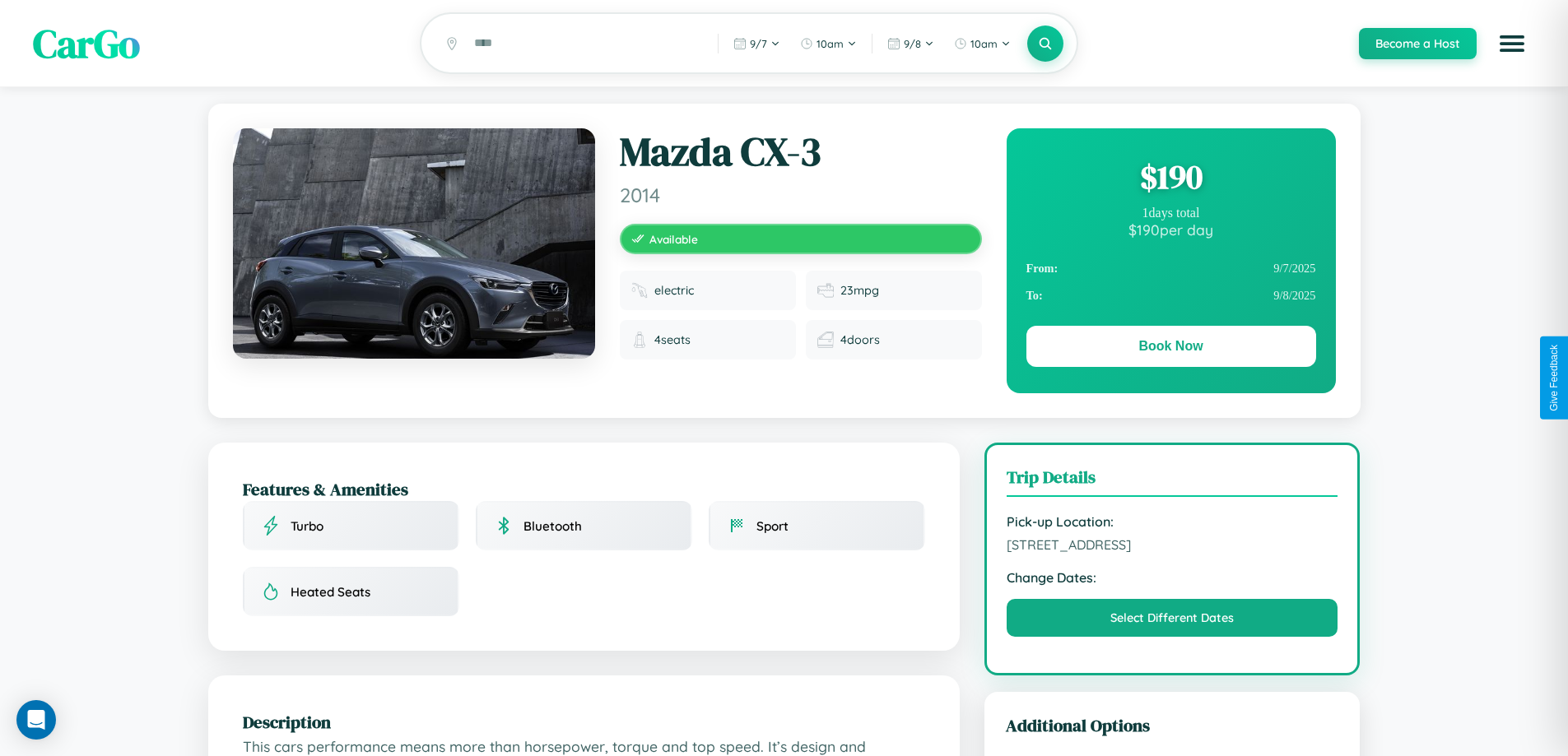
click at [1171, 180] on div "$ 190" at bounding box center [1172, 177] width 290 height 45
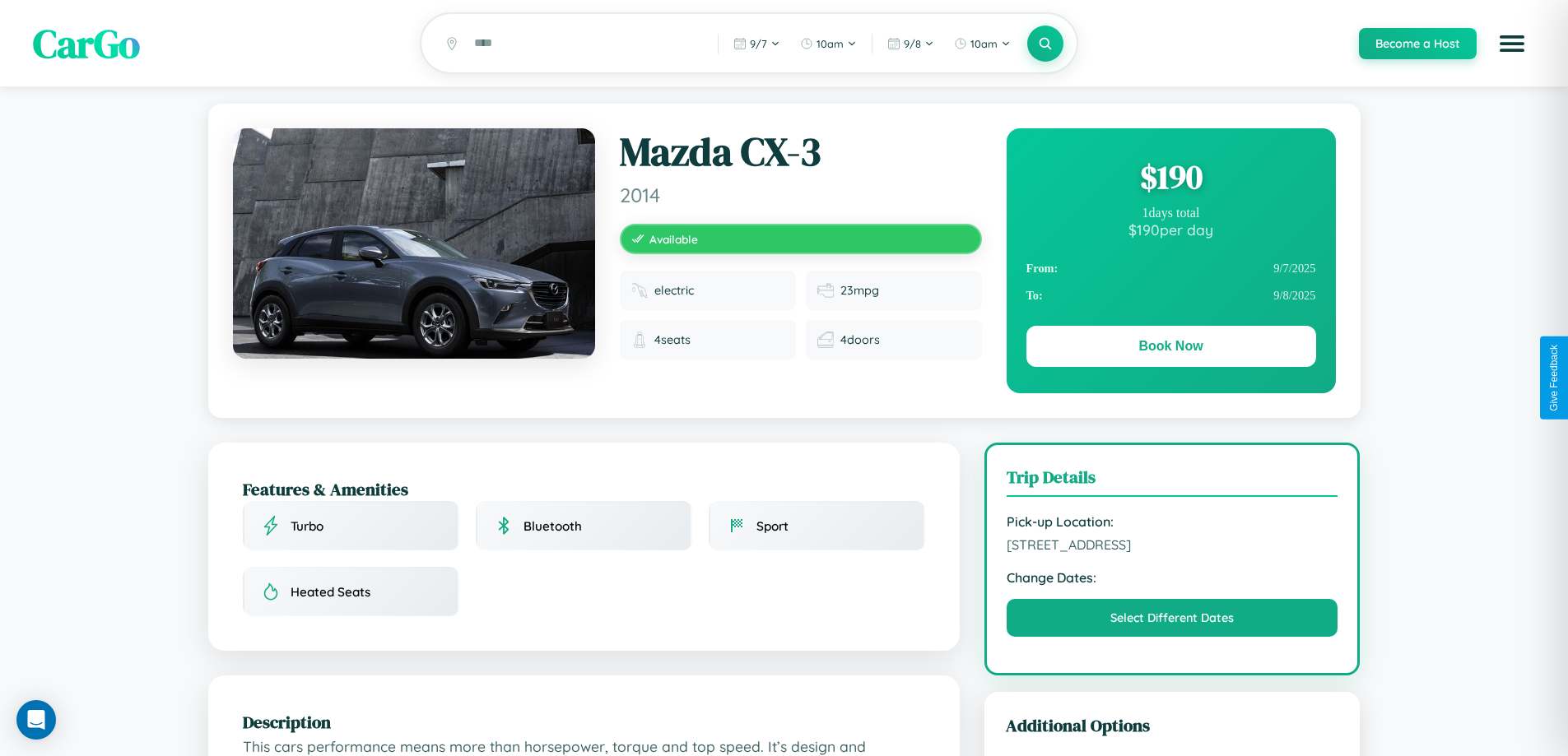
click at [1171, 180] on div "$ 190" at bounding box center [1172, 177] width 290 height 45
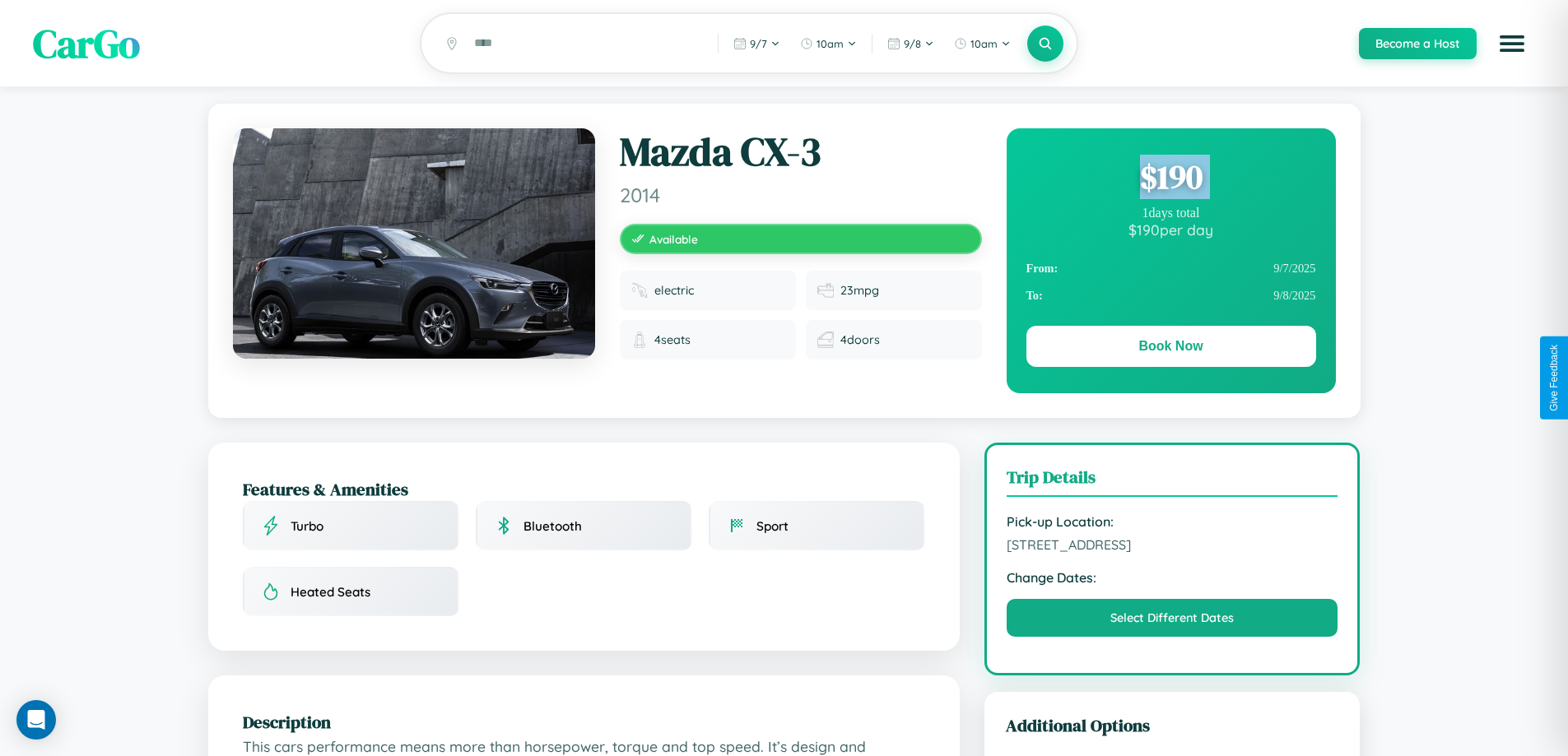
click at [1171, 180] on div "$ 190" at bounding box center [1172, 177] width 290 height 45
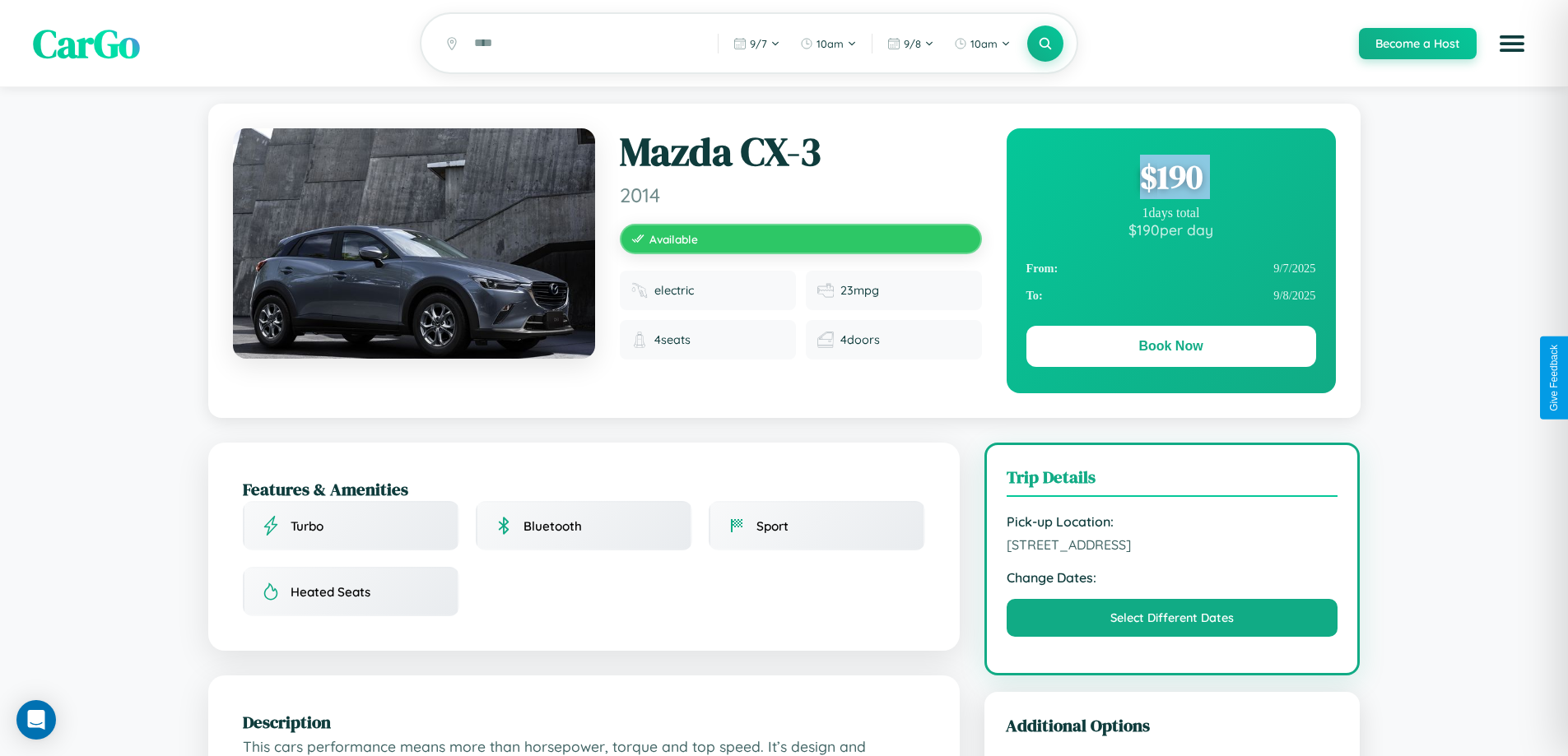
click at [1171, 180] on div "$ 190" at bounding box center [1172, 177] width 290 height 45
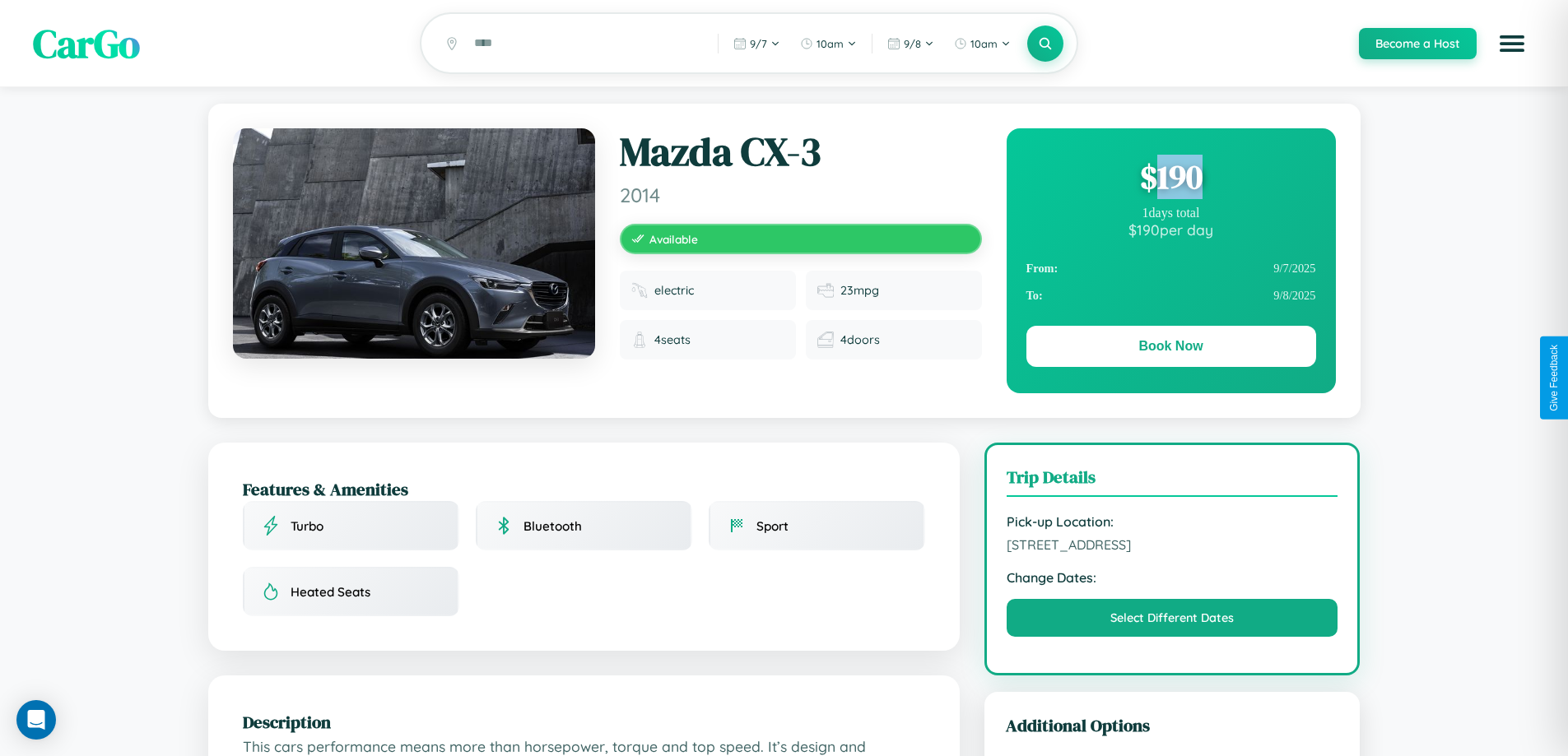
click at [1171, 180] on div "$ 190" at bounding box center [1172, 177] width 290 height 45
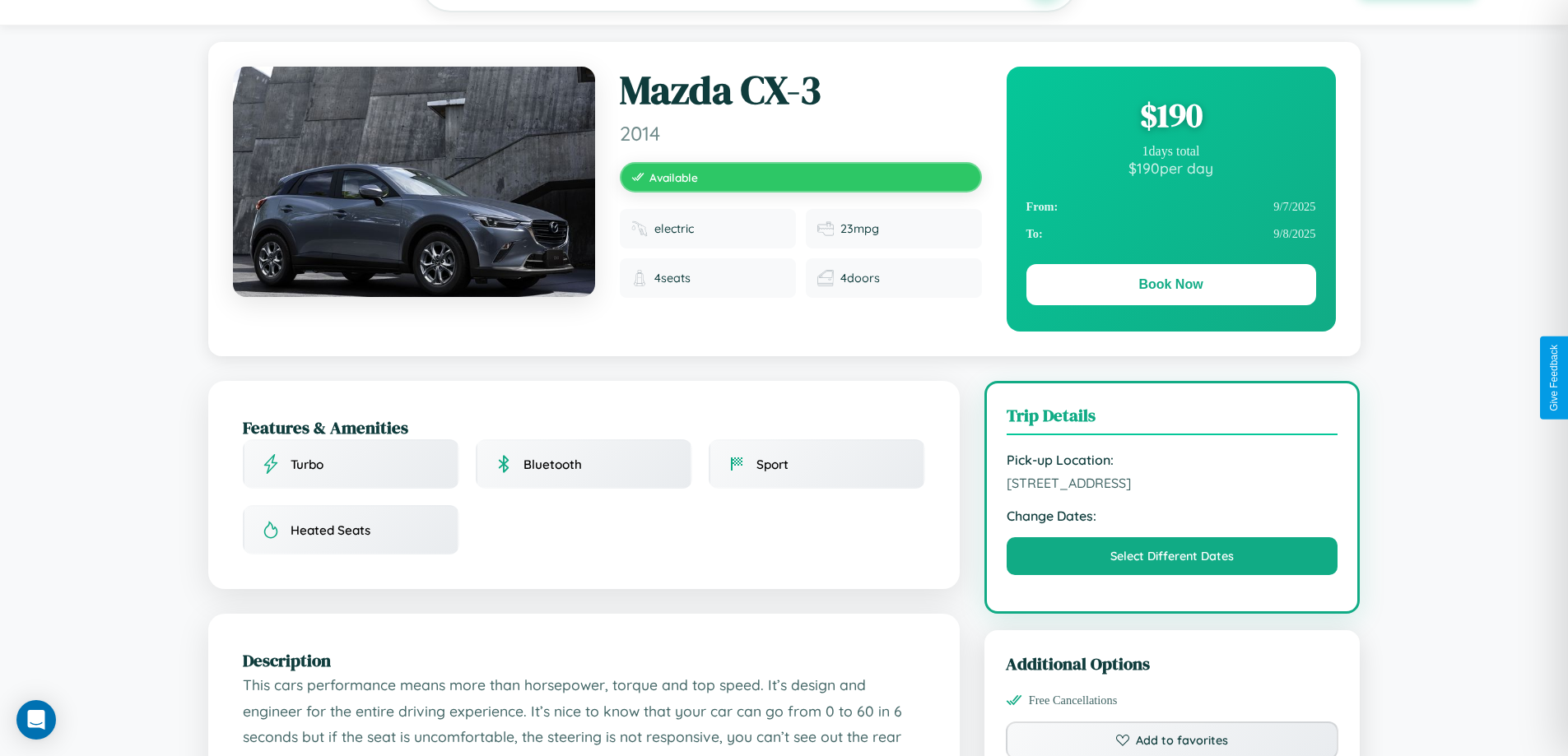
scroll to position [178, 0]
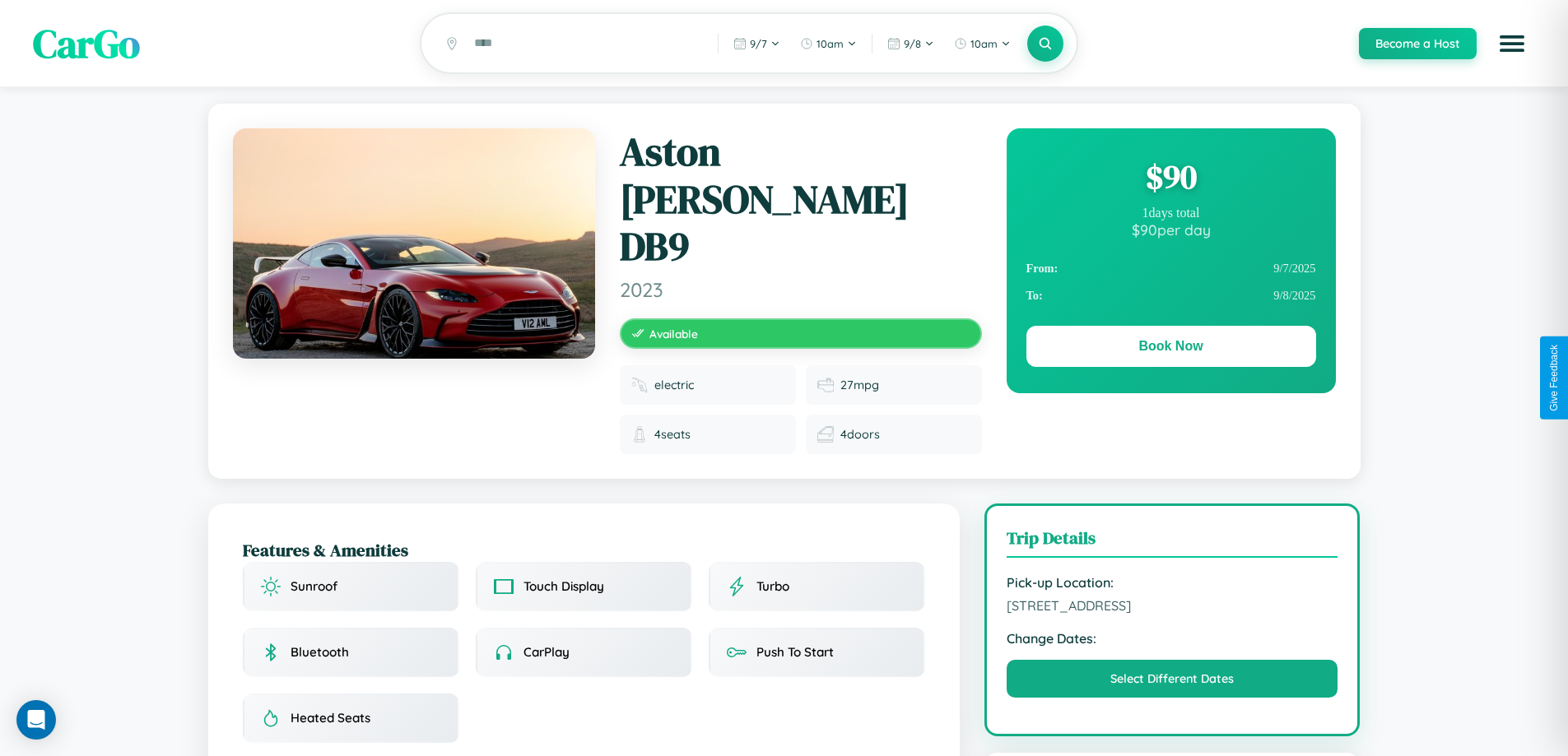
scroll to position [443, 0]
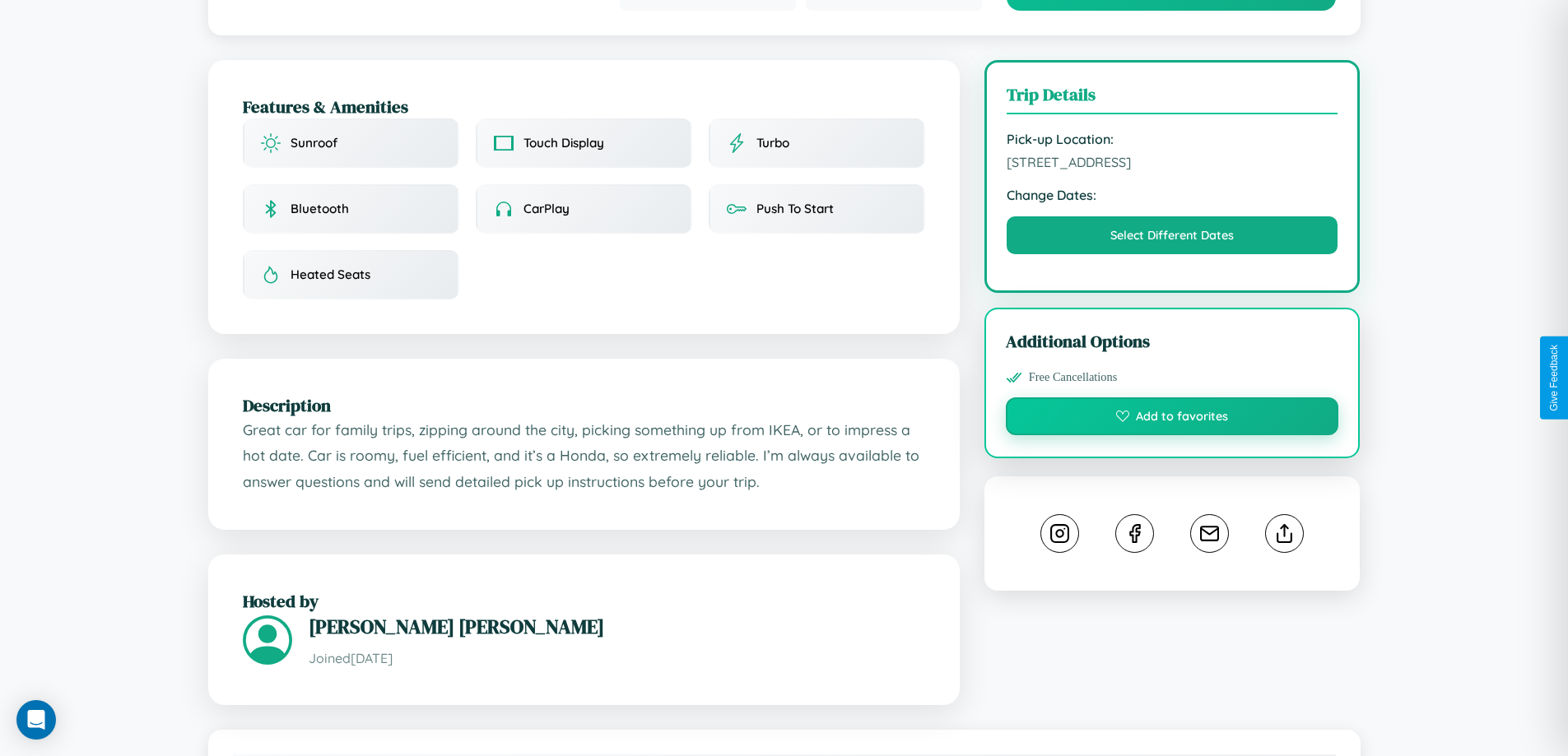
click at [1172, 397] on button "Add to favorites" at bounding box center [1172, 416] width 333 height 38
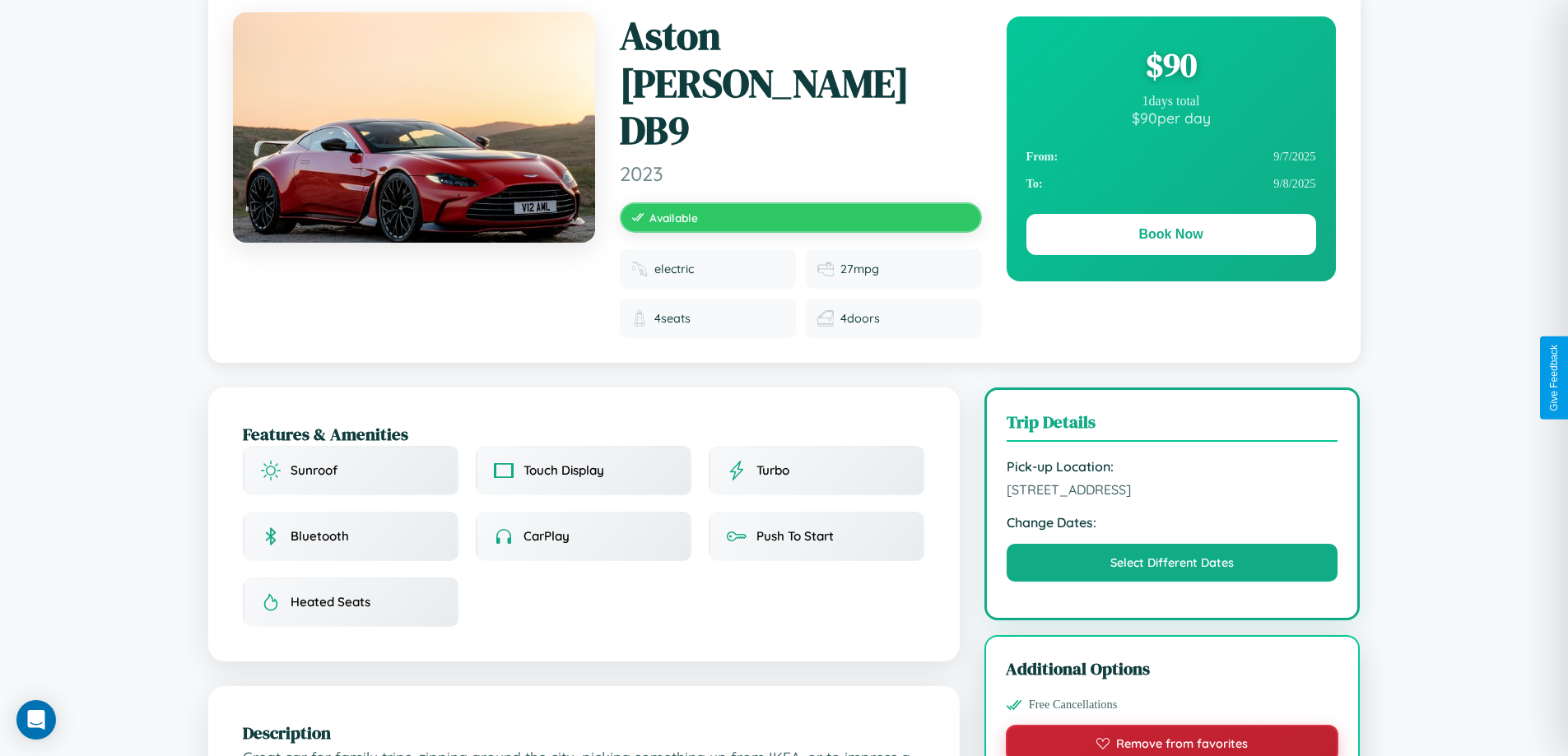
scroll to position [0, 0]
